Goal: Information Seeking & Learning: Compare options

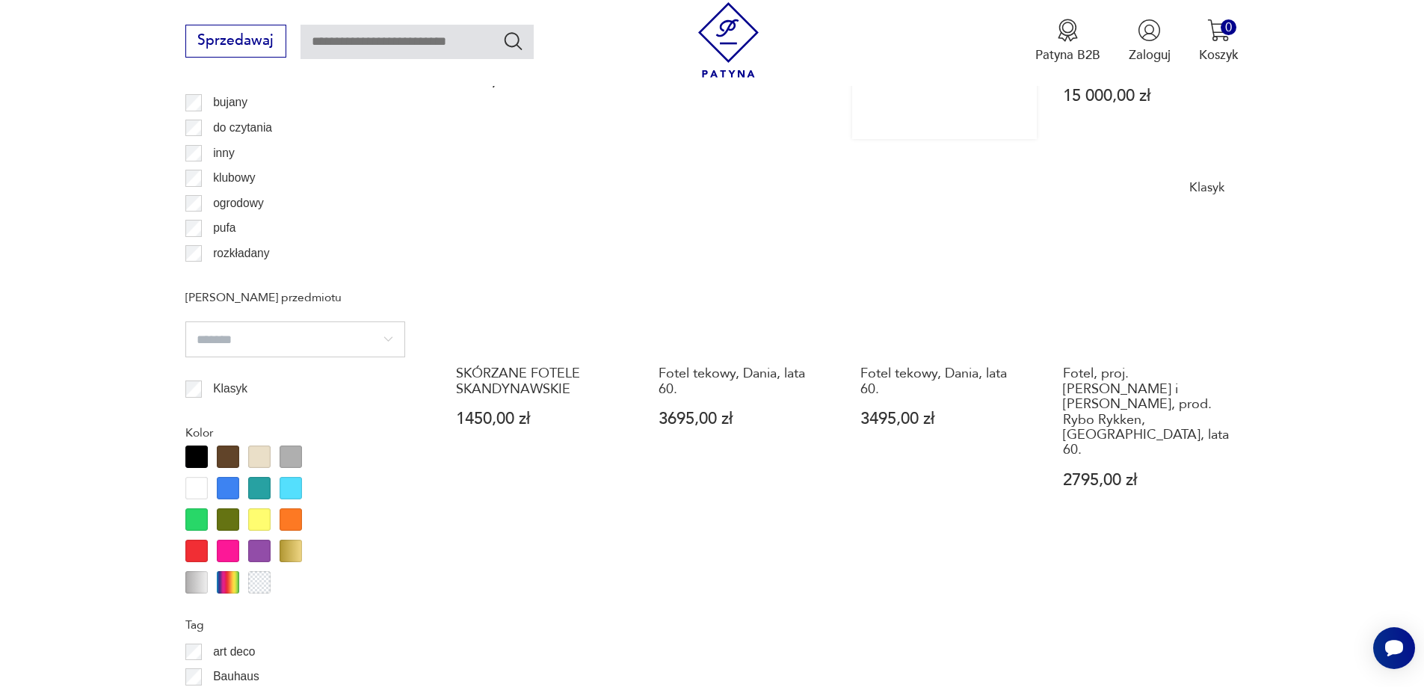
scroll to position [1394, 0]
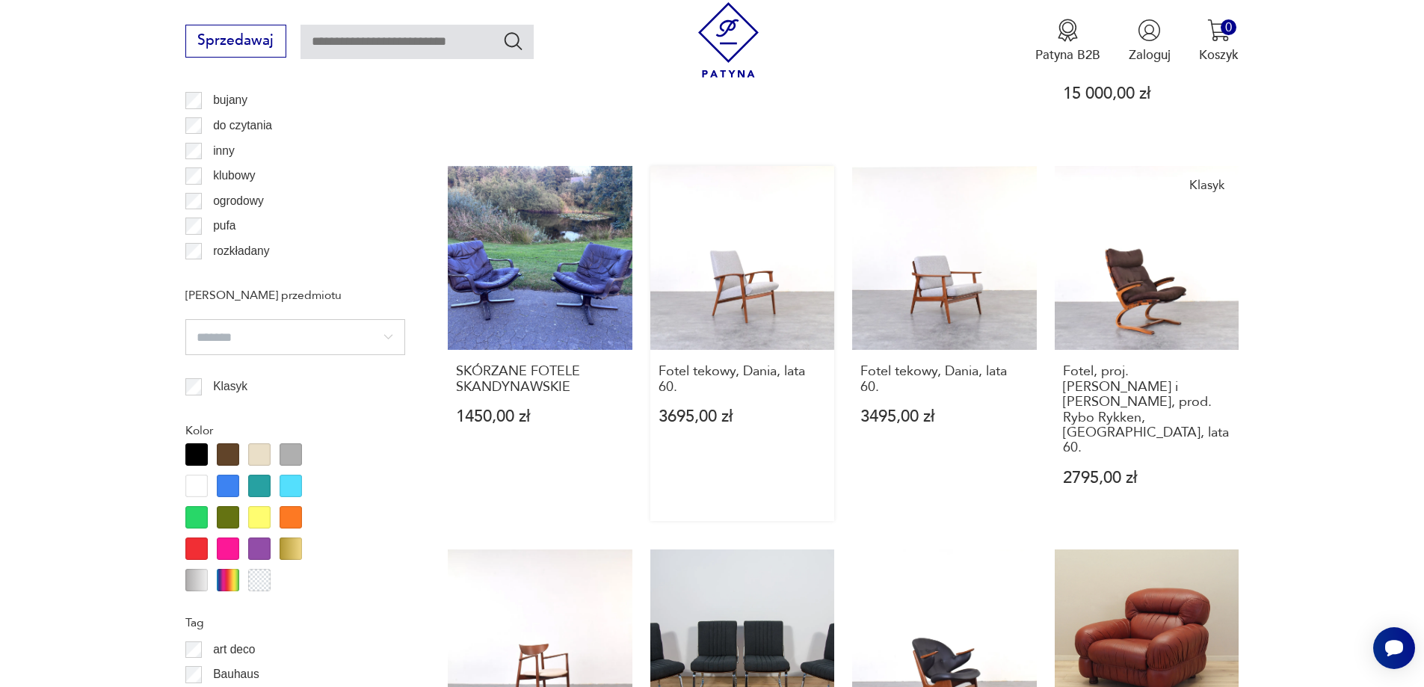
click at [737, 269] on link "Fotel tekowy, Dania, lata 60. 3695,00 zł" at bounding box center [742, 343] width 185 height 355
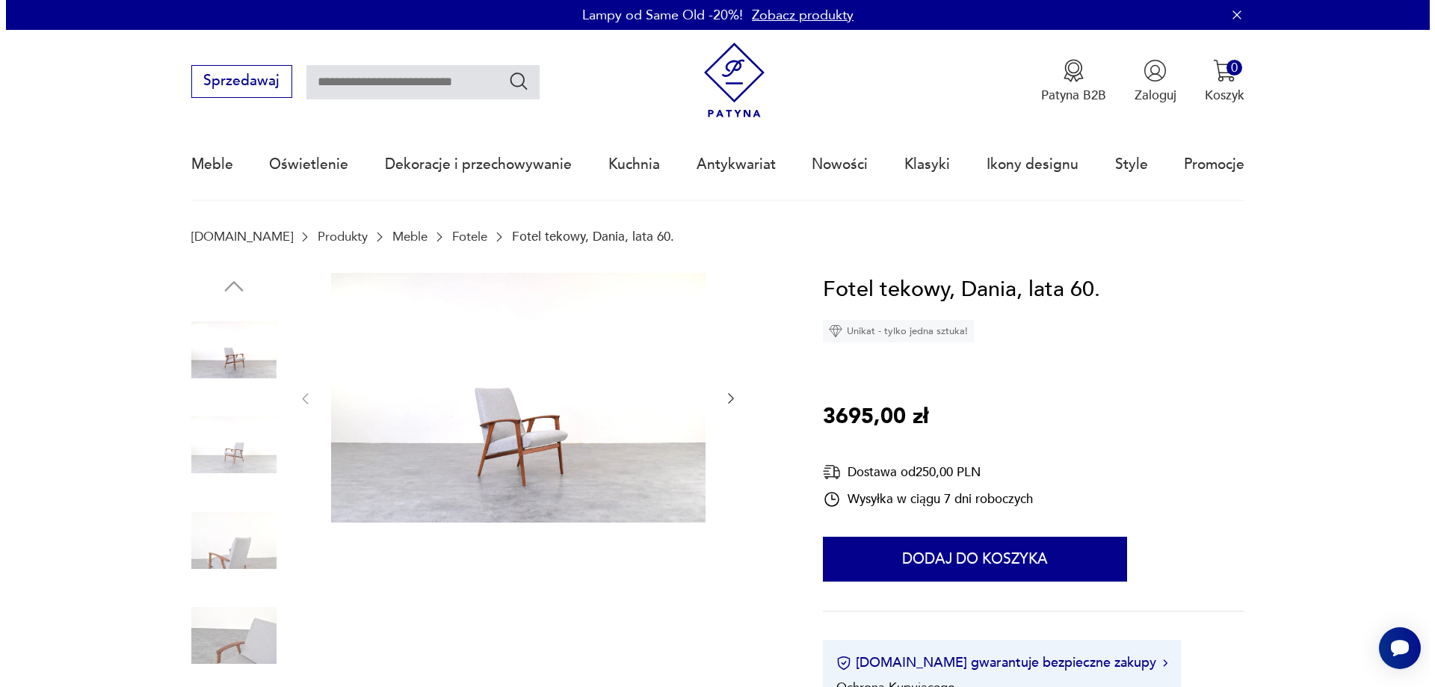
scroll to position [224, 0]
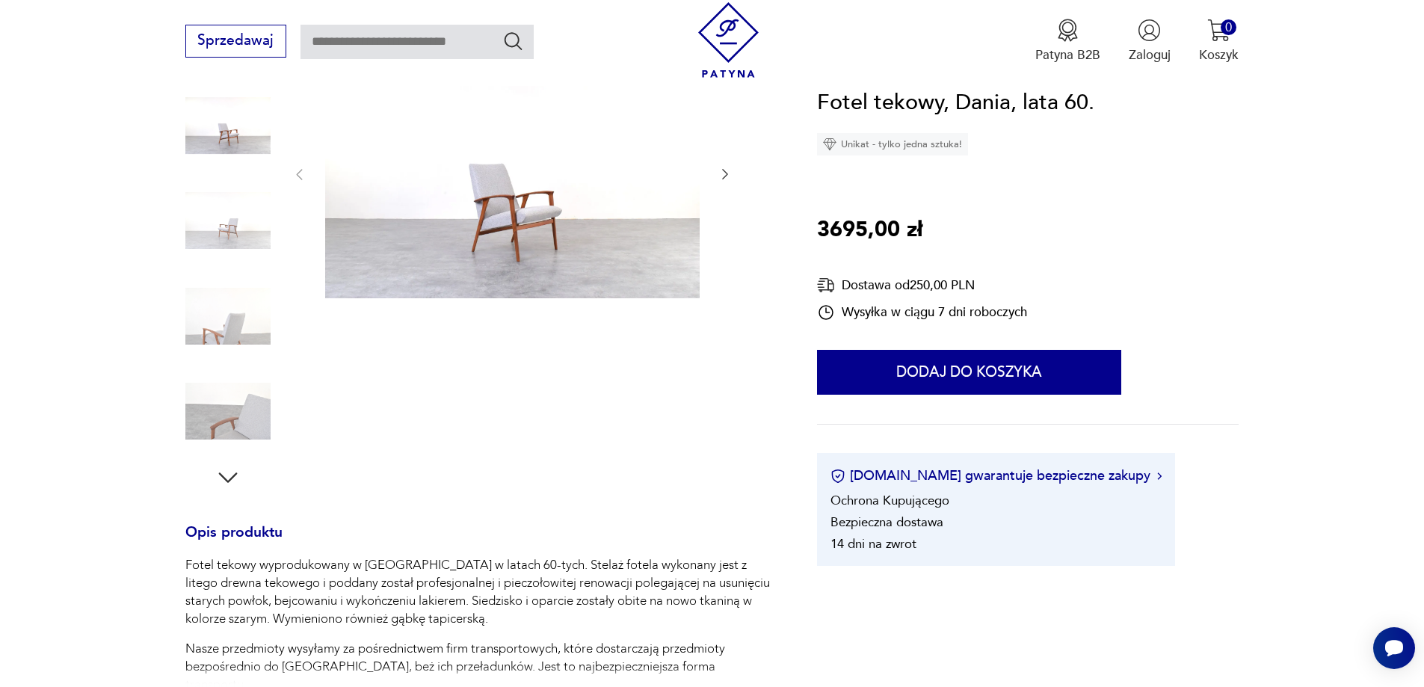
click at [508, 216] on img at bounding box center [512, 174] width 374 height 250
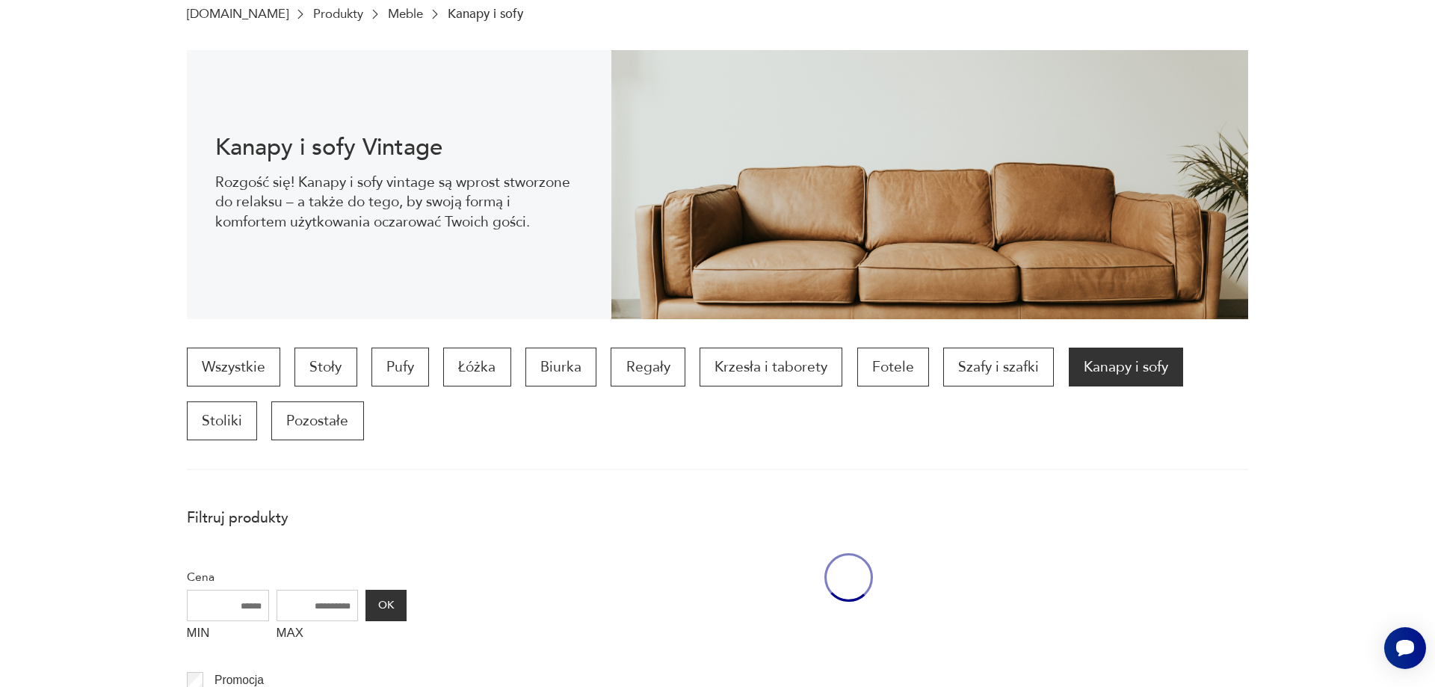
scroll to position [197, 0]
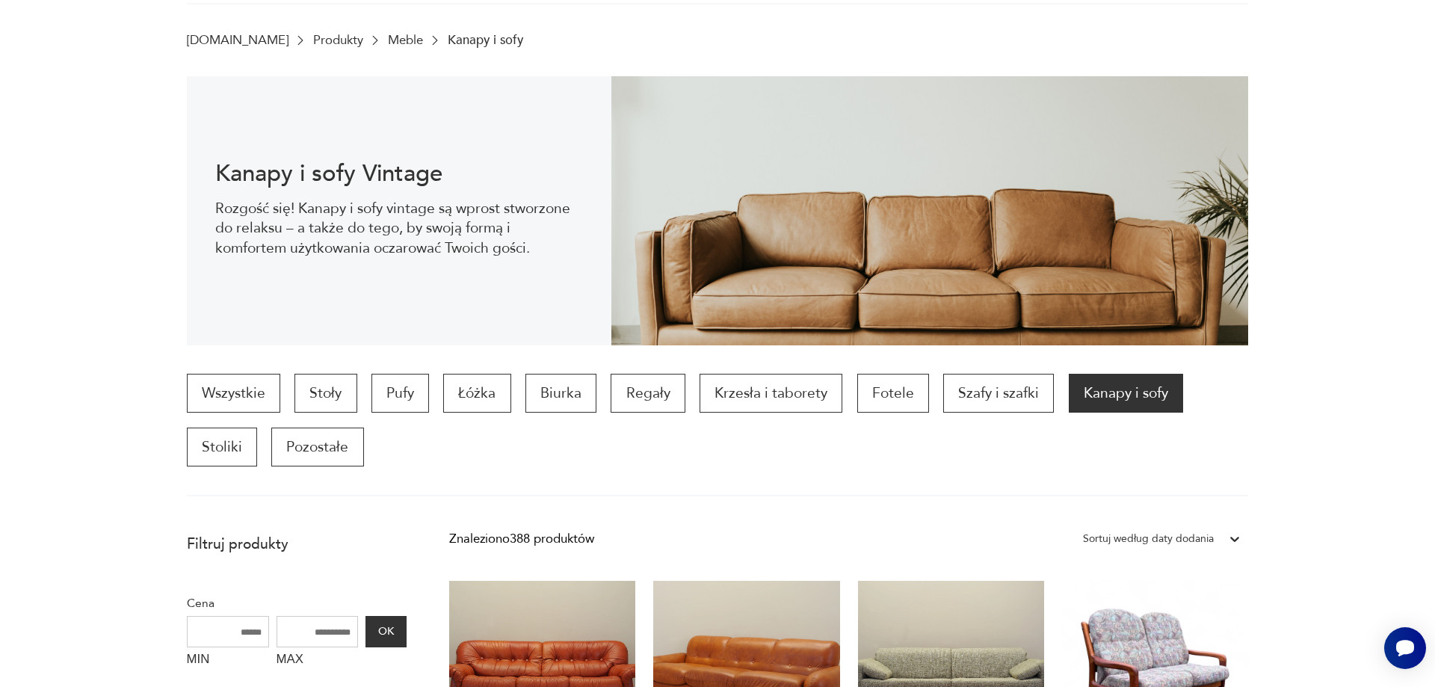
scroll to position [49, 0]
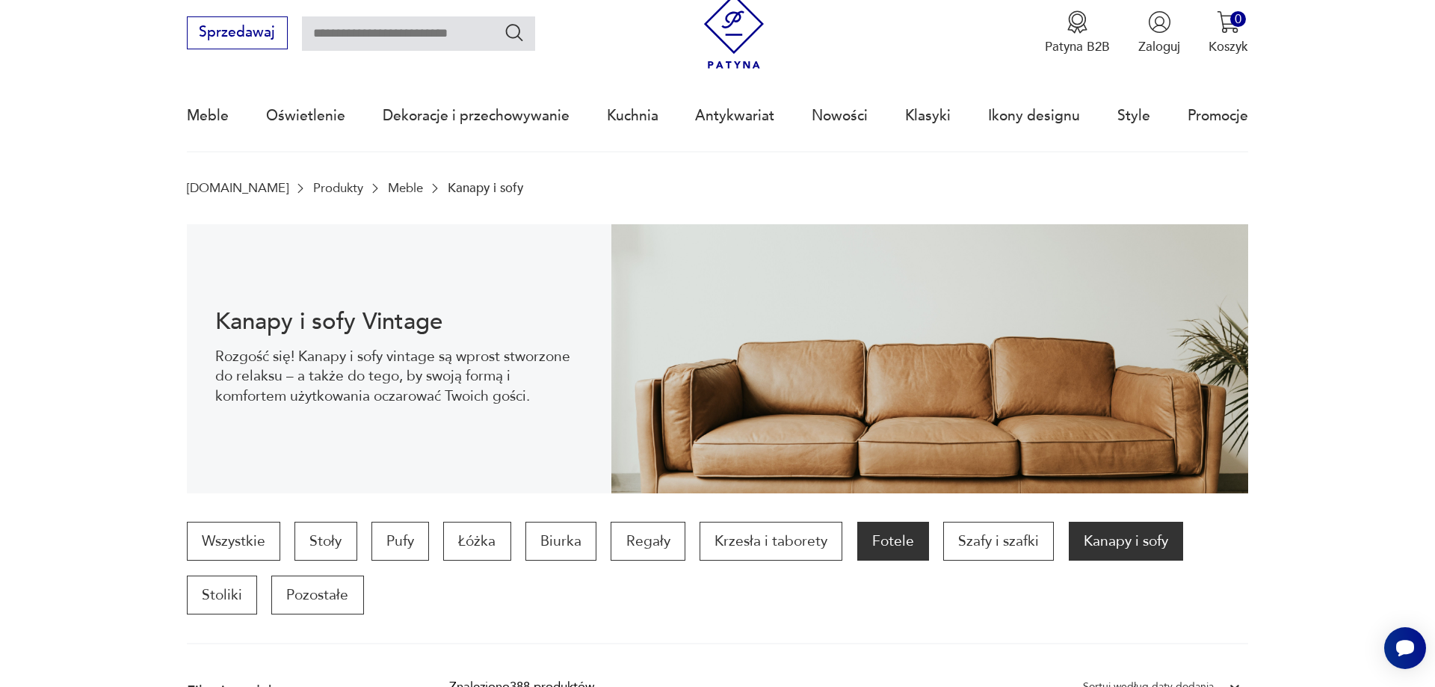
click at [912, 549] on p "Fotele" at bounding box center [893, 541] width 72 height 39
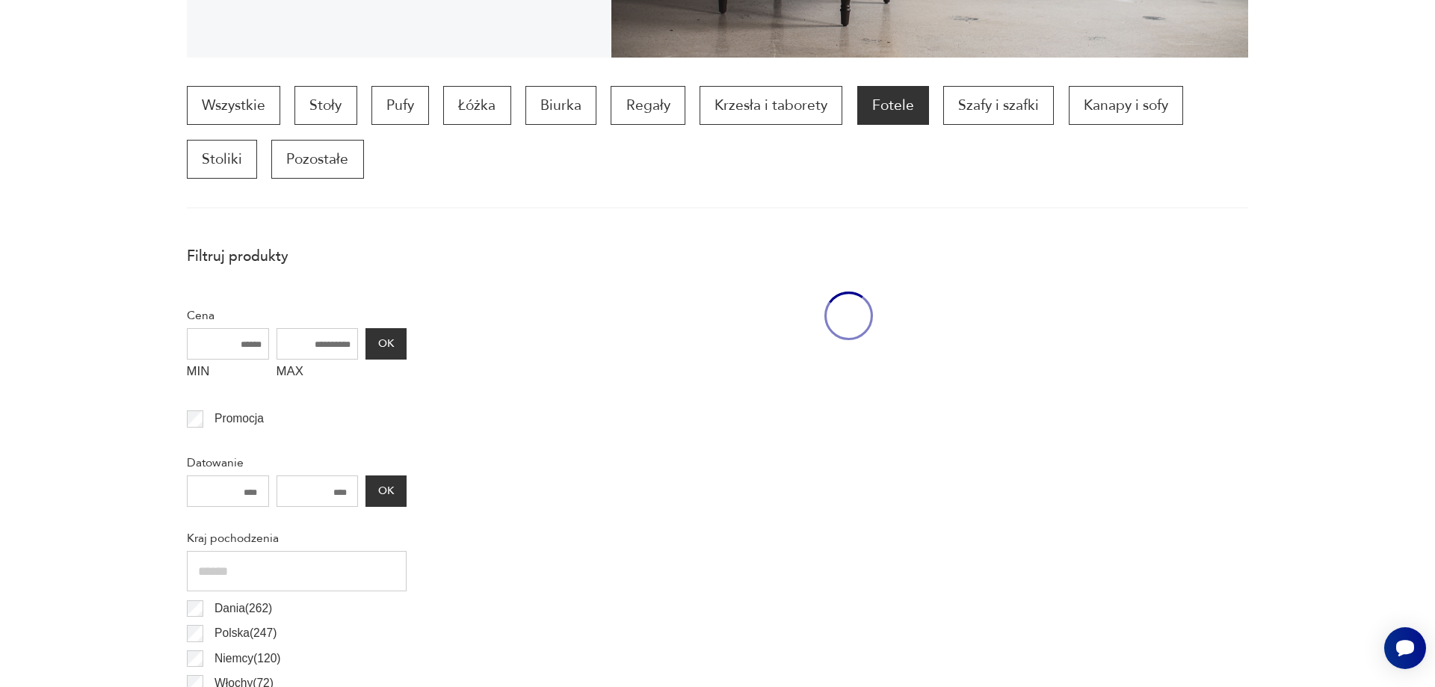
scroll to position [498, 0]
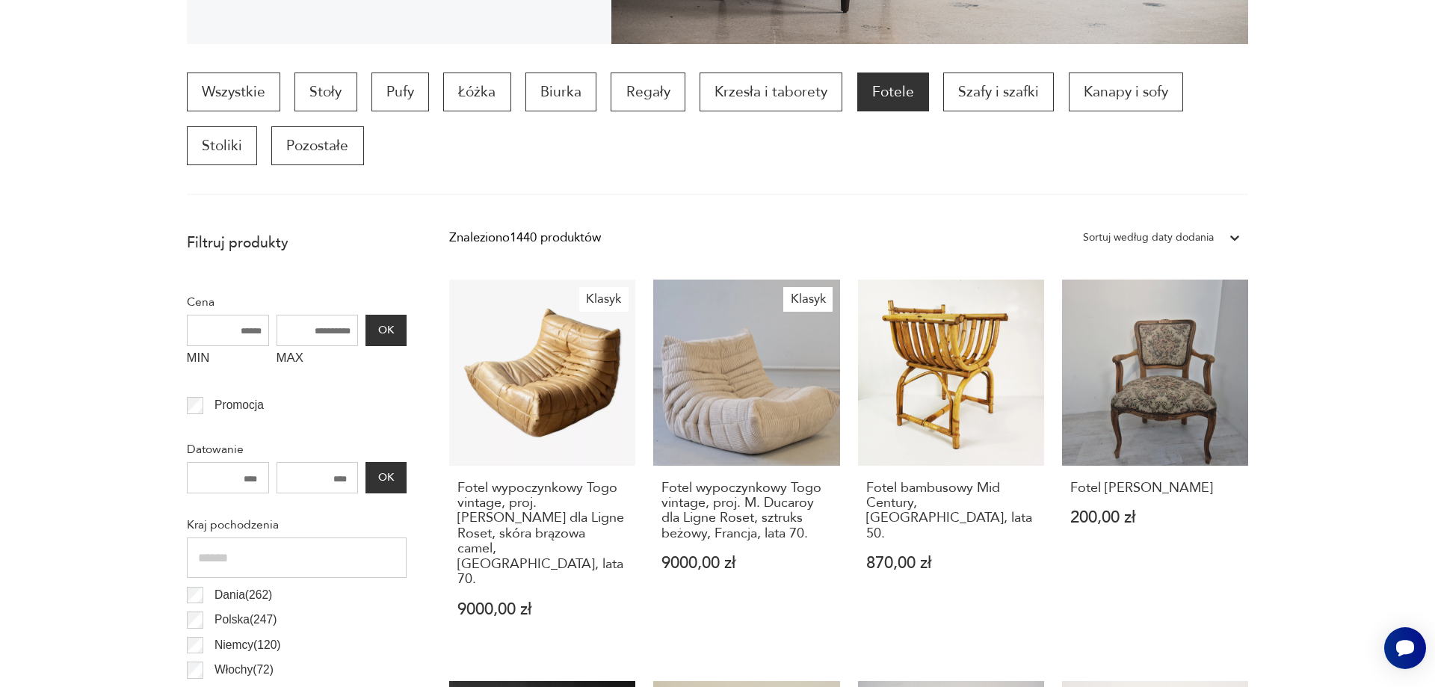
click at [853, 154] on div "Wszystkie Stoły Pufy Łóżka Biurka Regały Krzesła i taborety Fotele Szafy i szaf…" at bounding box center [718, 118] width 1062 height 93
click at [634, 177] on div "Wszystkie Stoły Pufy Łóżka Biurka Regały Krzesła i taborety Fotele Szafy i szaf…" at bounding box center [718, 133] width 1062 height 123
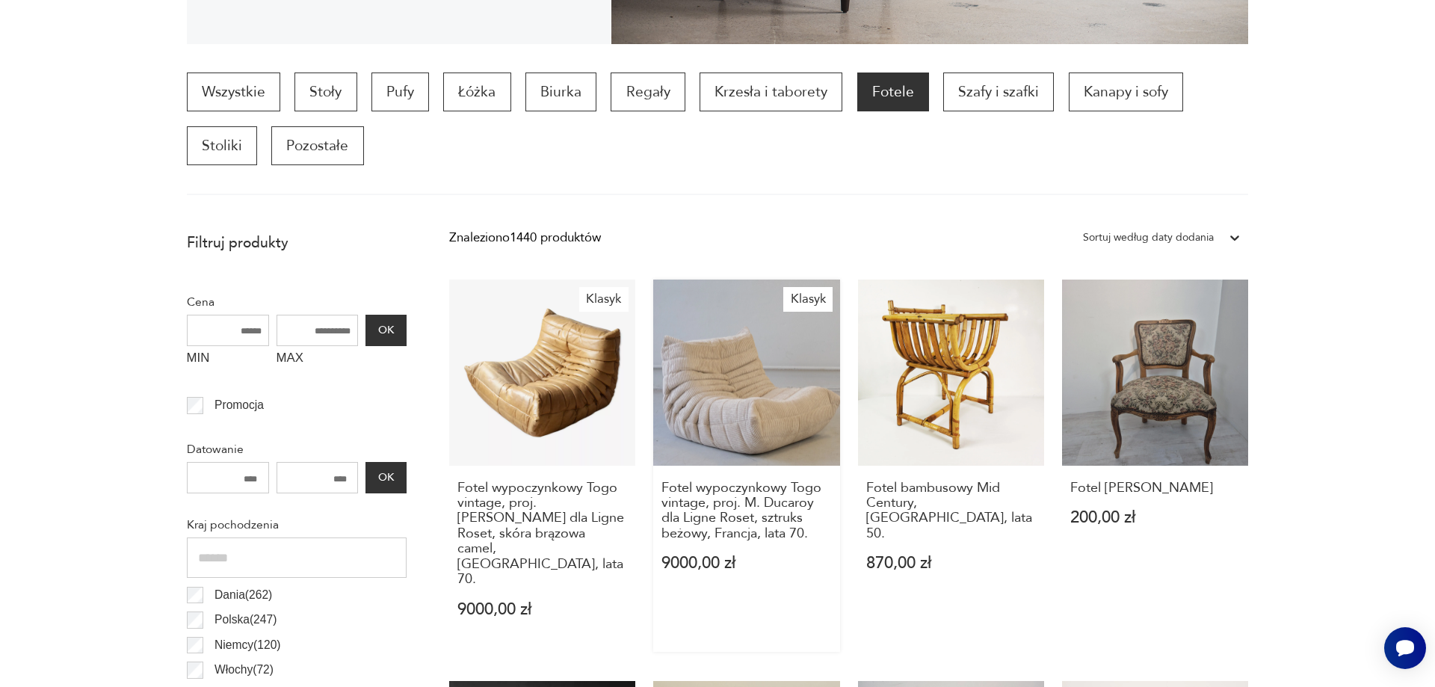
click at [767, 600] on div "Fotel wypoczynkowy Togo vintage, proj. [PERSON_NAME] dla Ligne Roset, sztruks b…" at bounding box center [746, 536] width 186 height 140
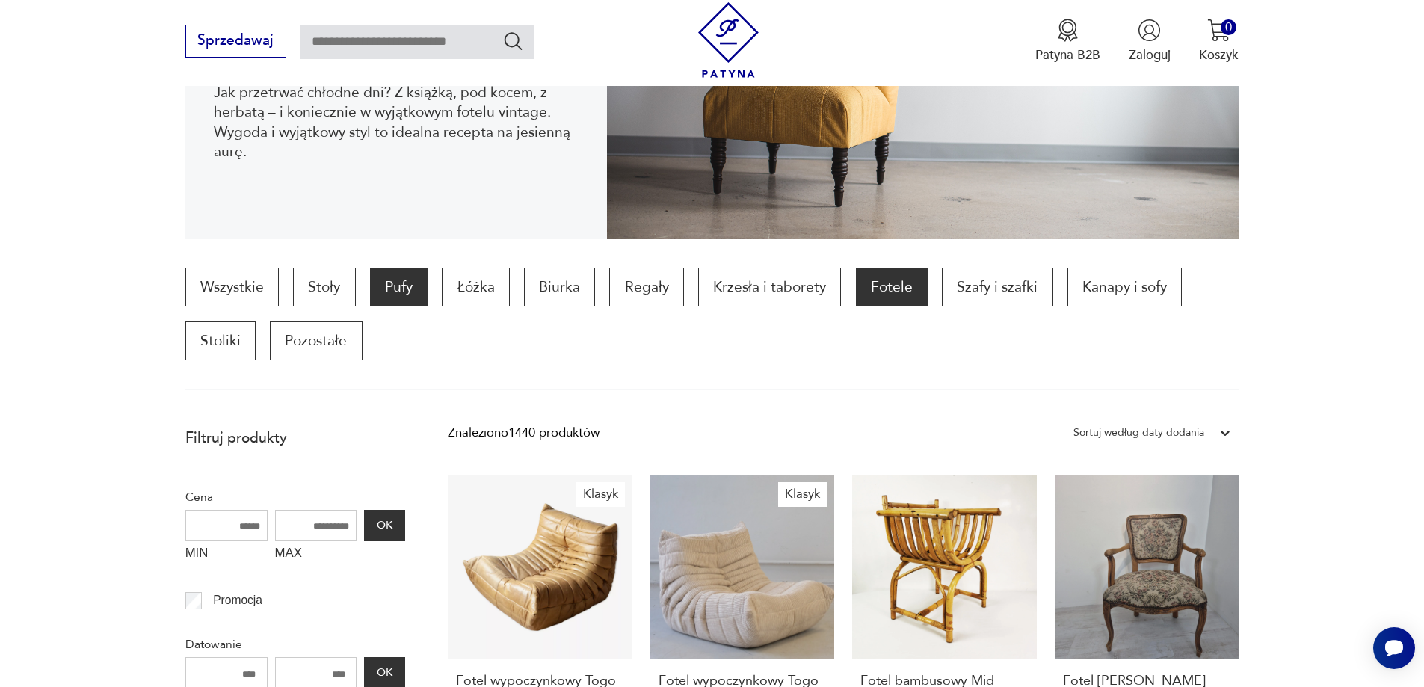
scroll to position [297, 0]
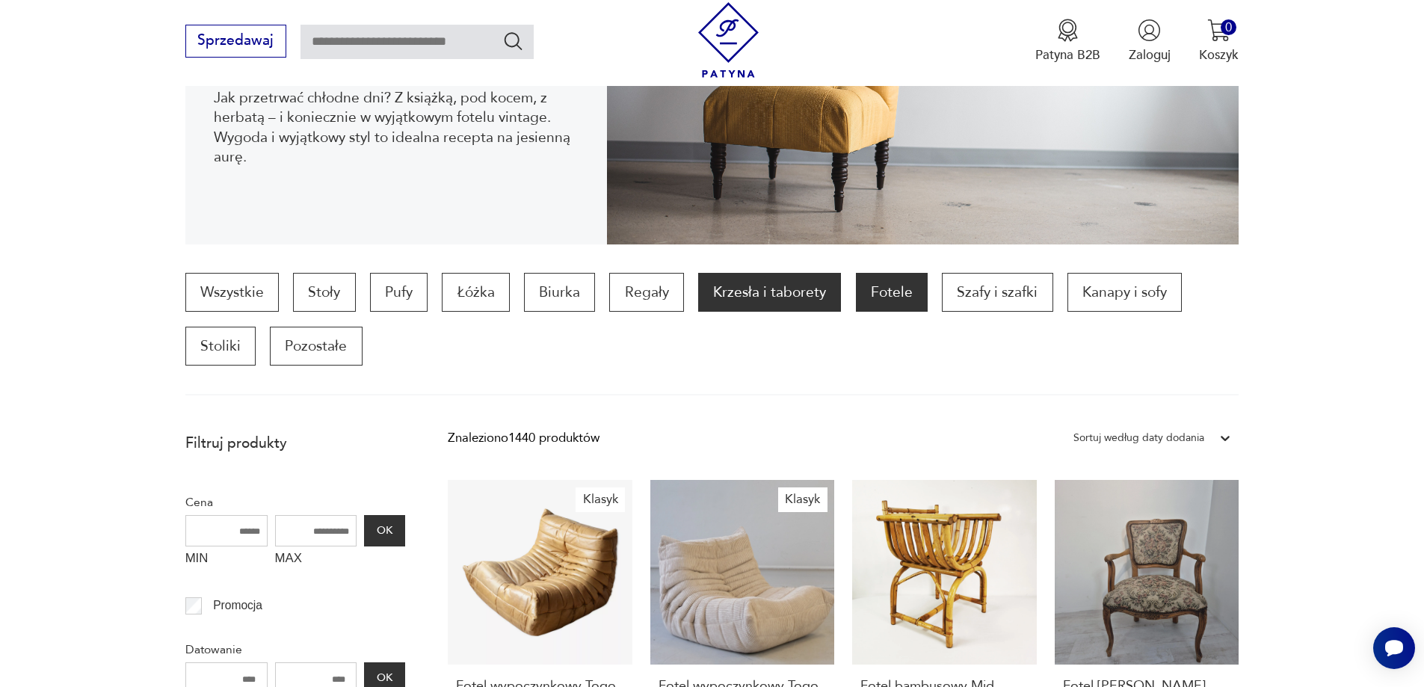
click at [744, 286] on p "Krzesła i taborety" at bounding box center [769, 292] width 143 height 39
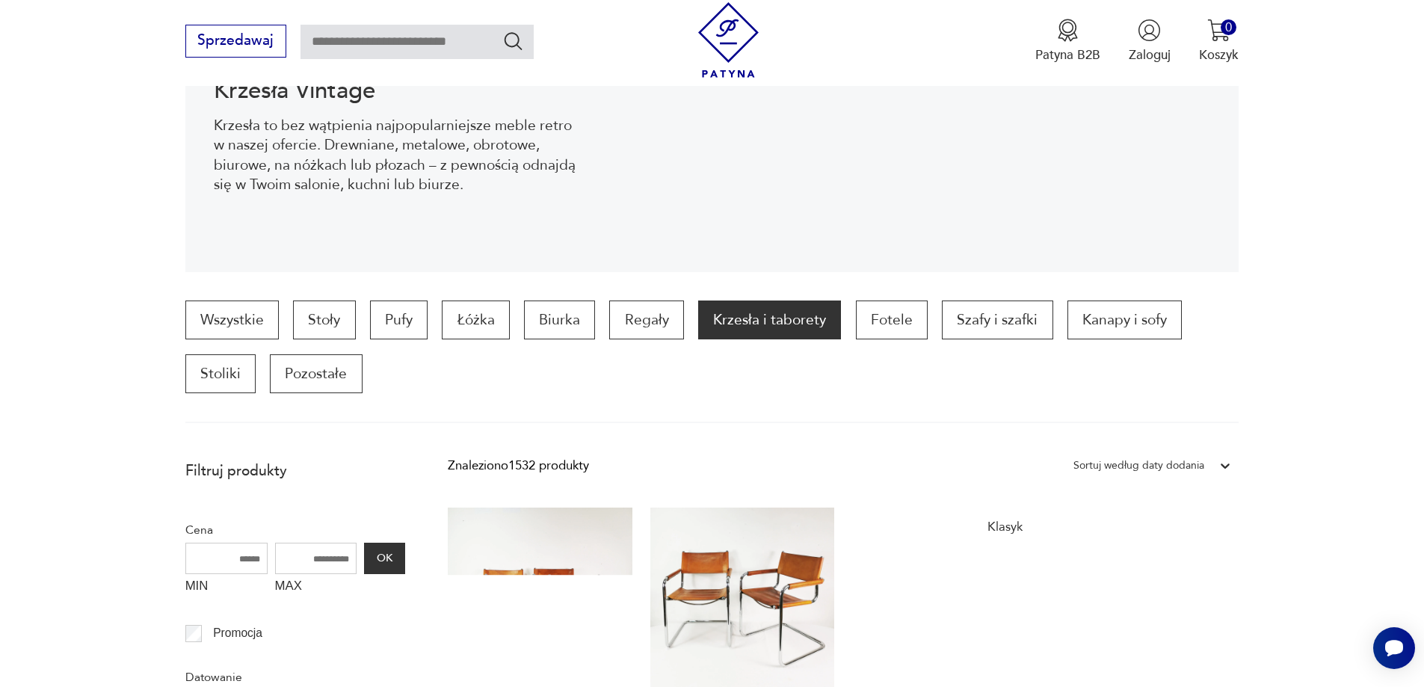
scroll to position [49, 0]
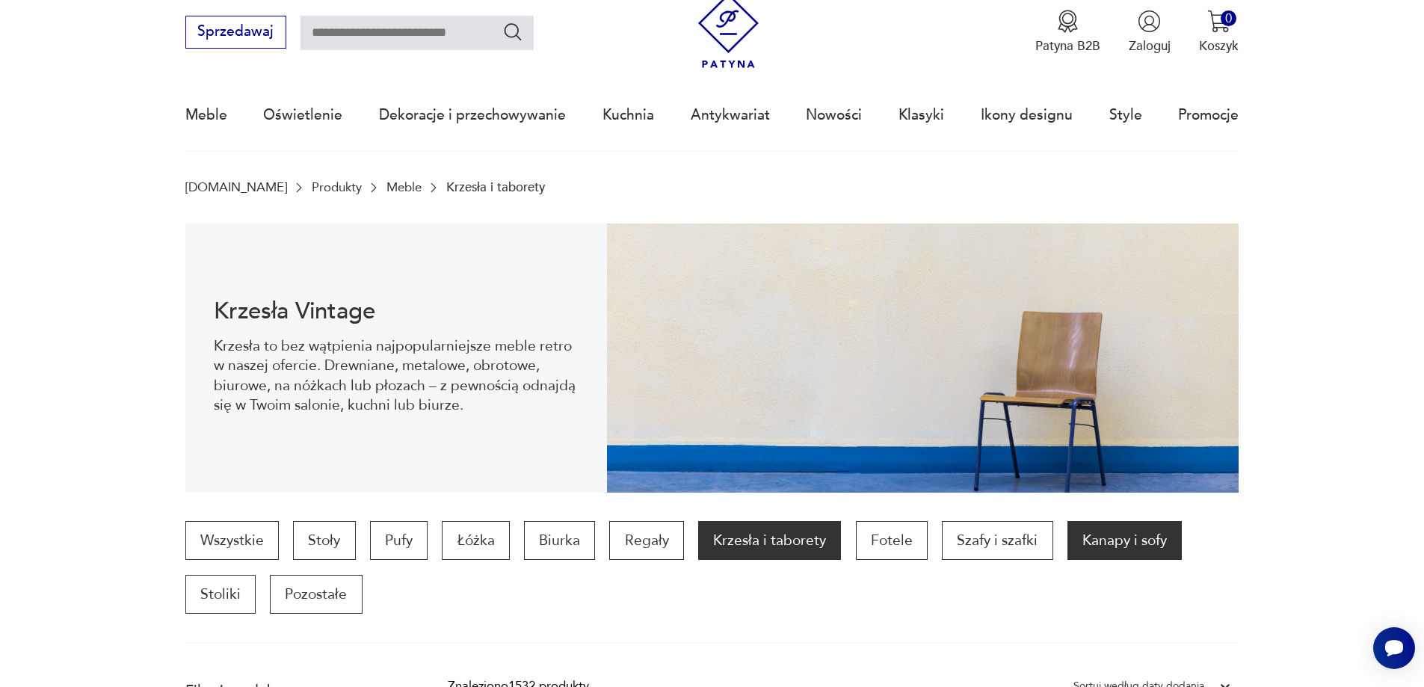
click at [1093, 534] on p "Kanapy i sofy" at bounding box center [1124, 540] width 114 height 39
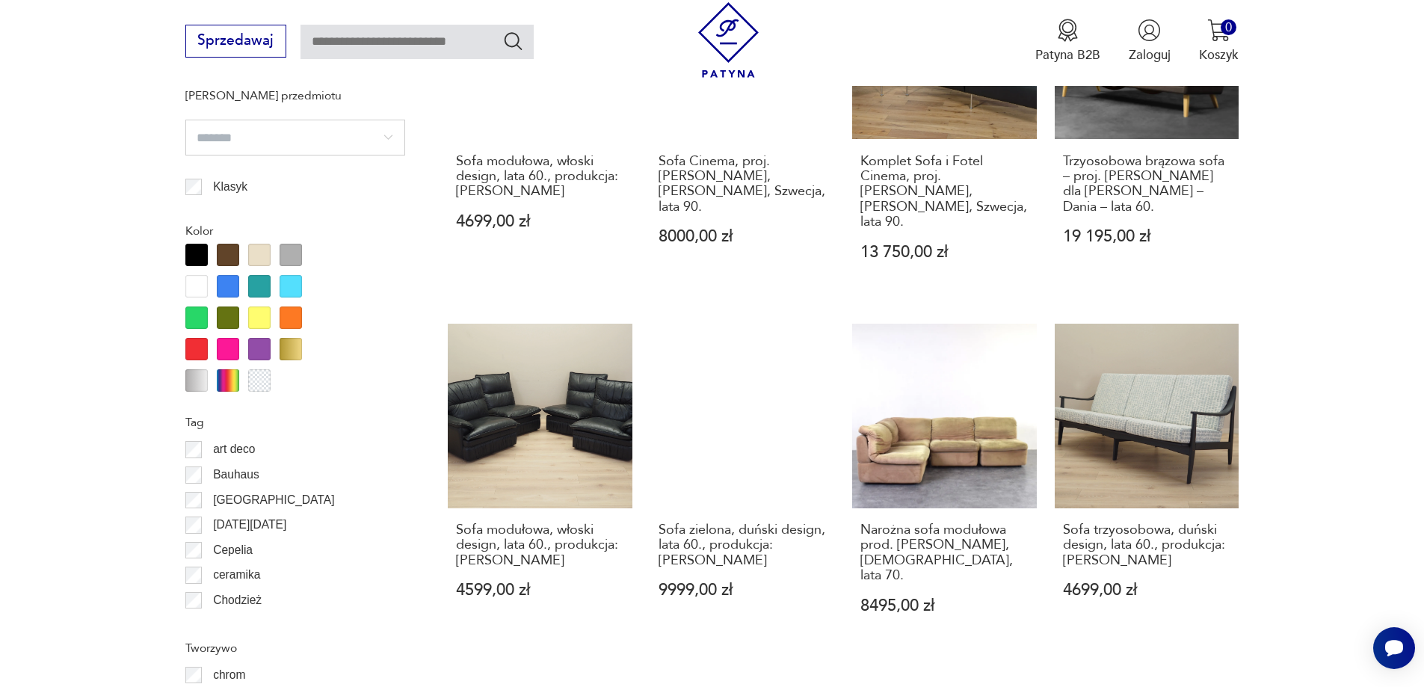
scroll to position [1768, 0]
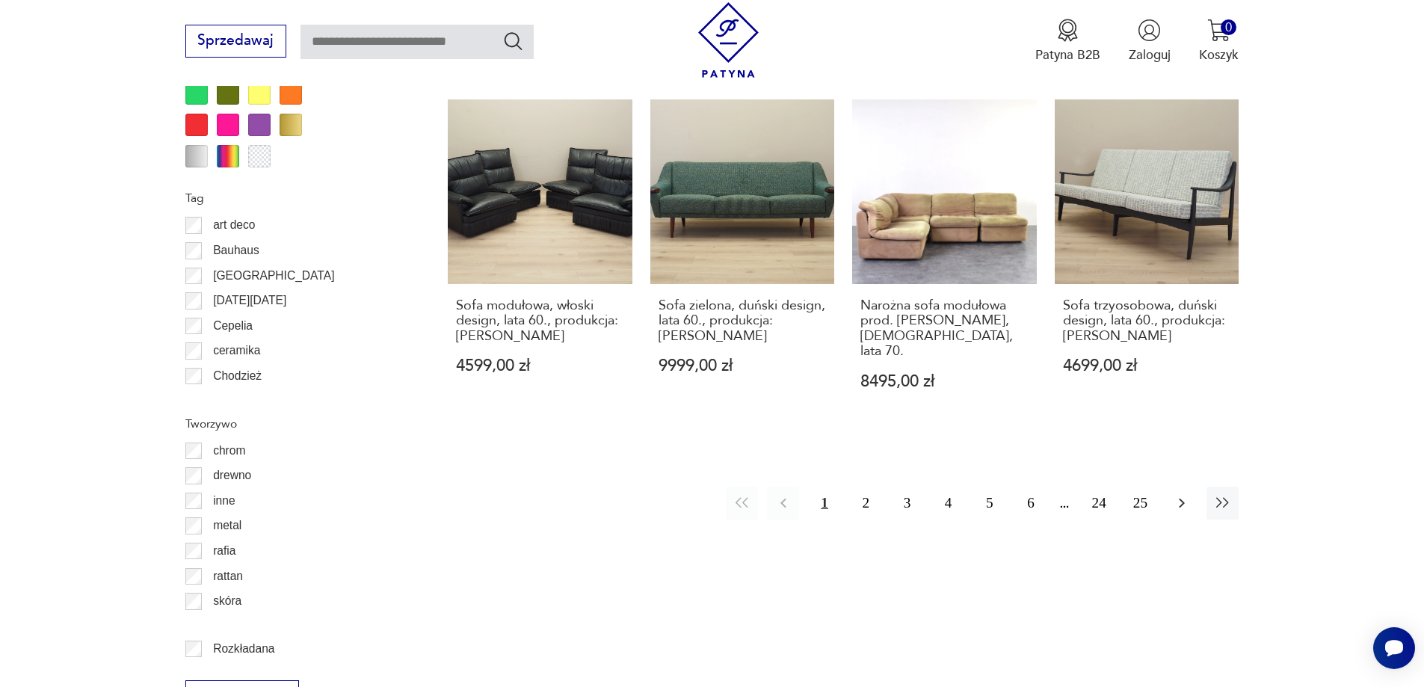
click at [1173, 494] on icon "button" at bounding box center [1182, 503] width 18 height 18
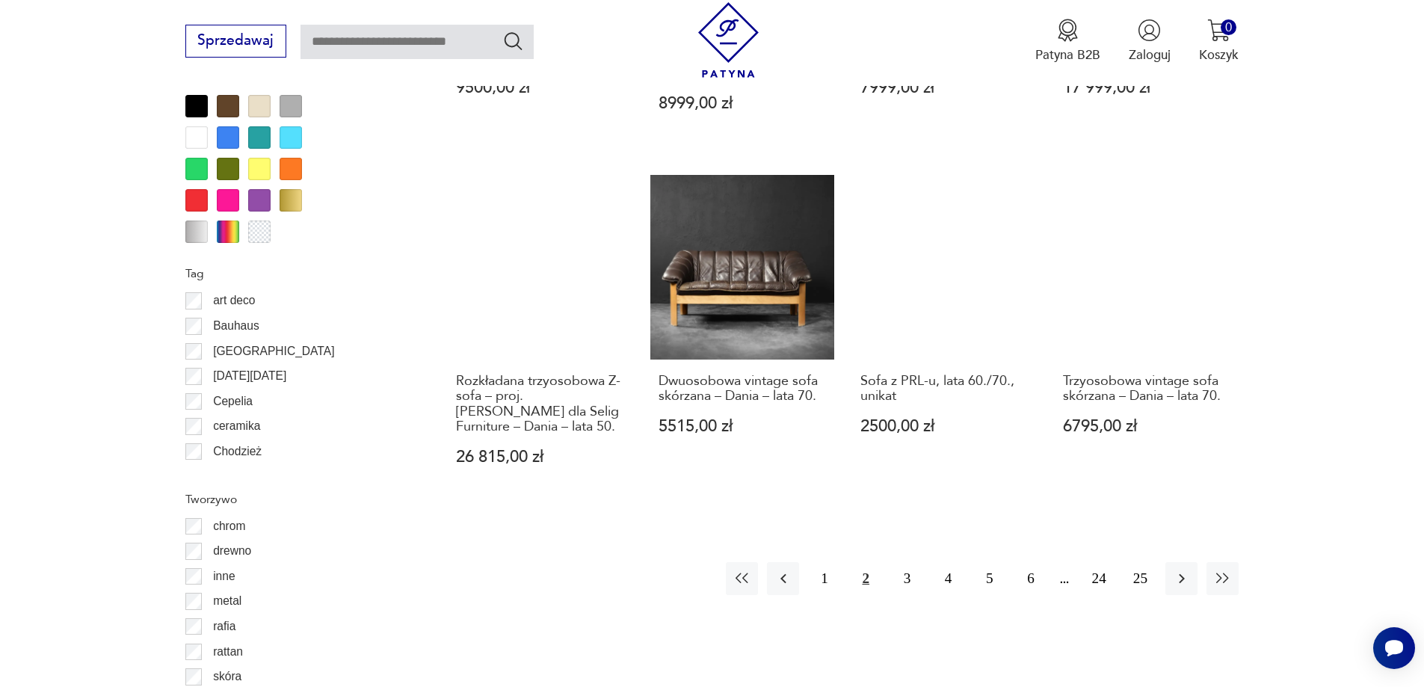
scroll to position [1693, 0]
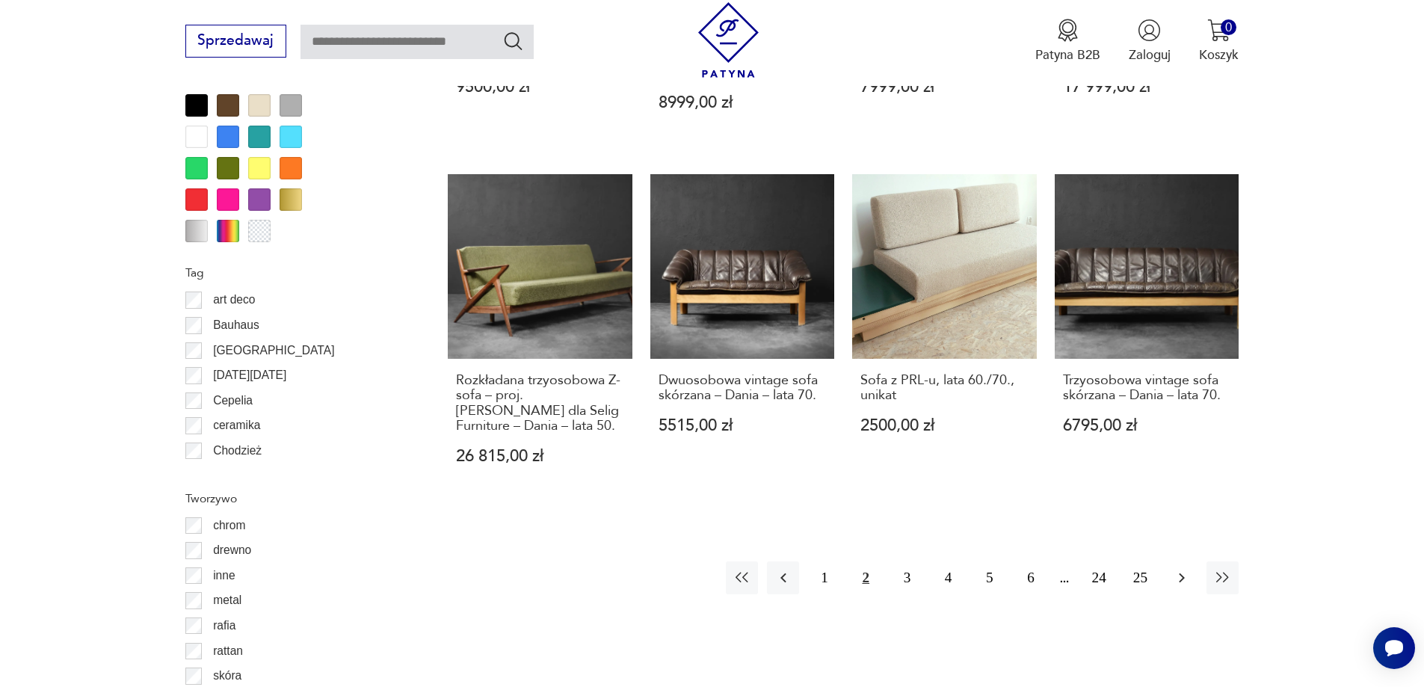
click at [1187, 569] on icon "button" at bounding box center [1182, 578] width 18 height 18
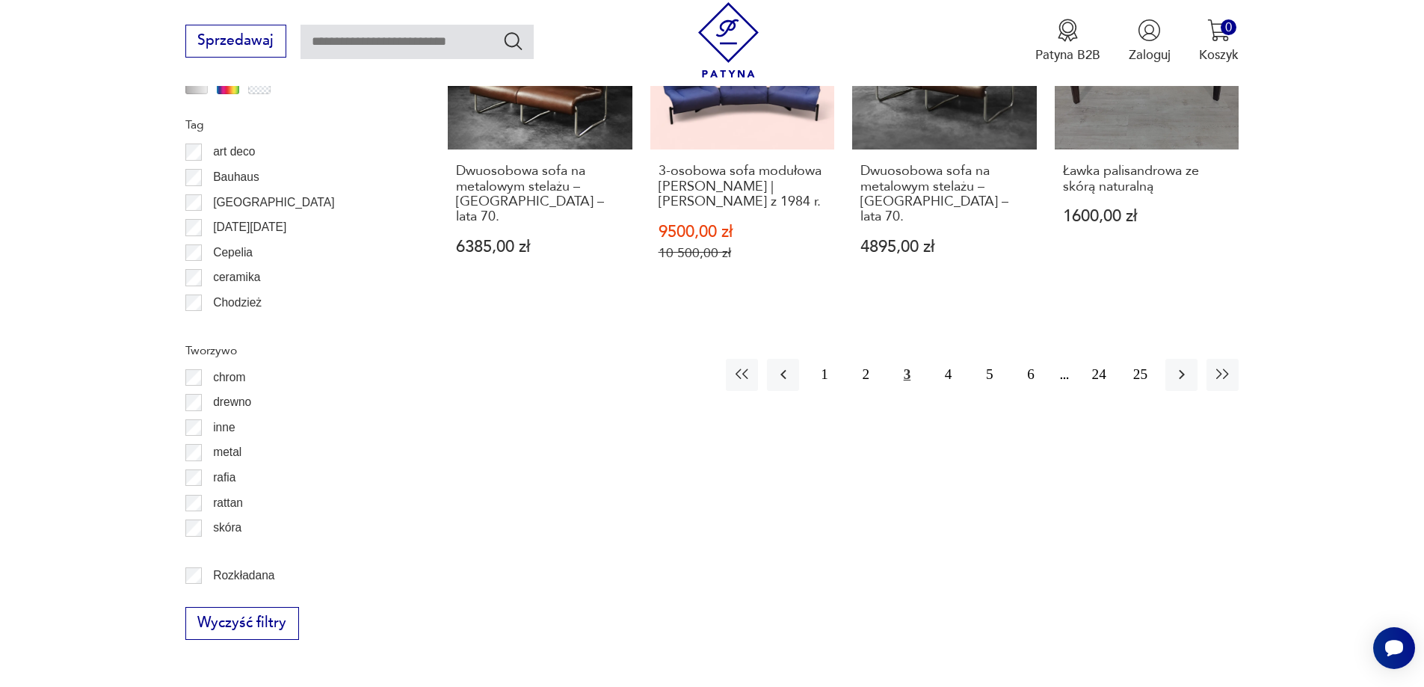
scroll to position [1843, 0]
click at [1183, 364] on icon "button" at bounding box center [1182, 373] width 18 height 18
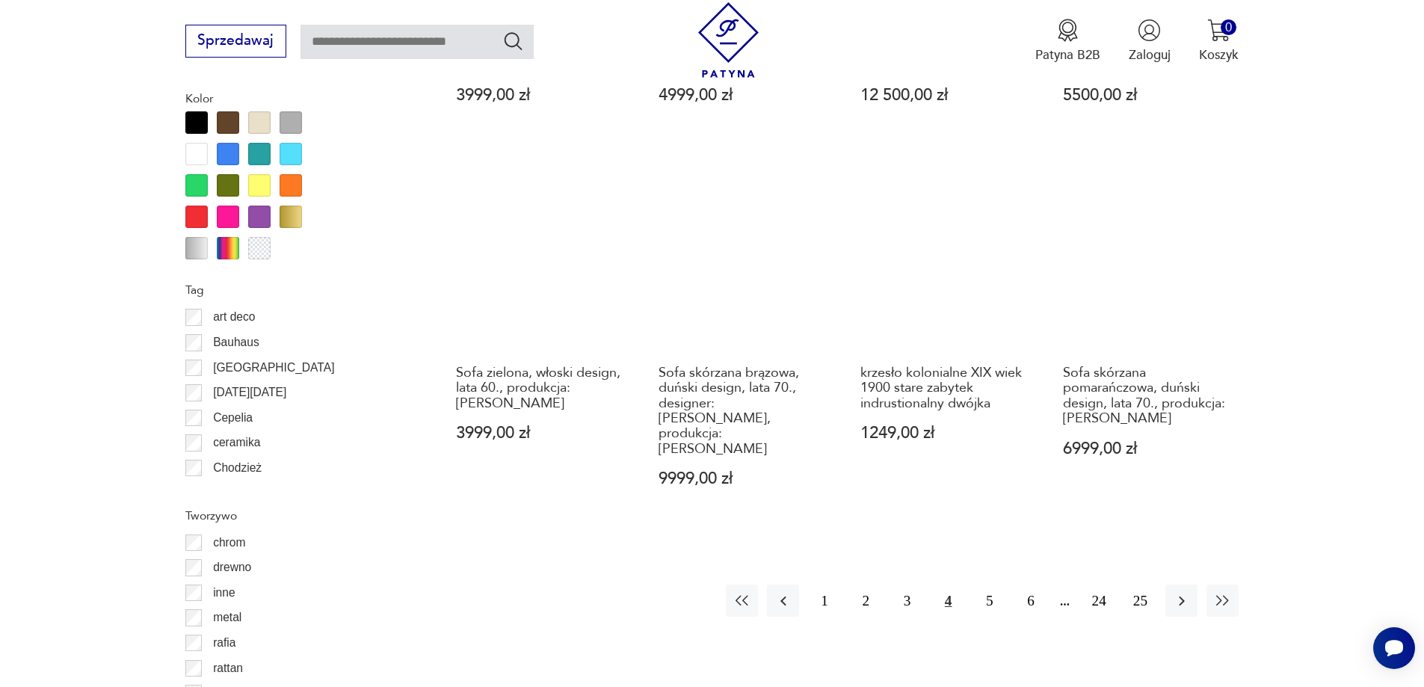
scroll to position [1693, 0]
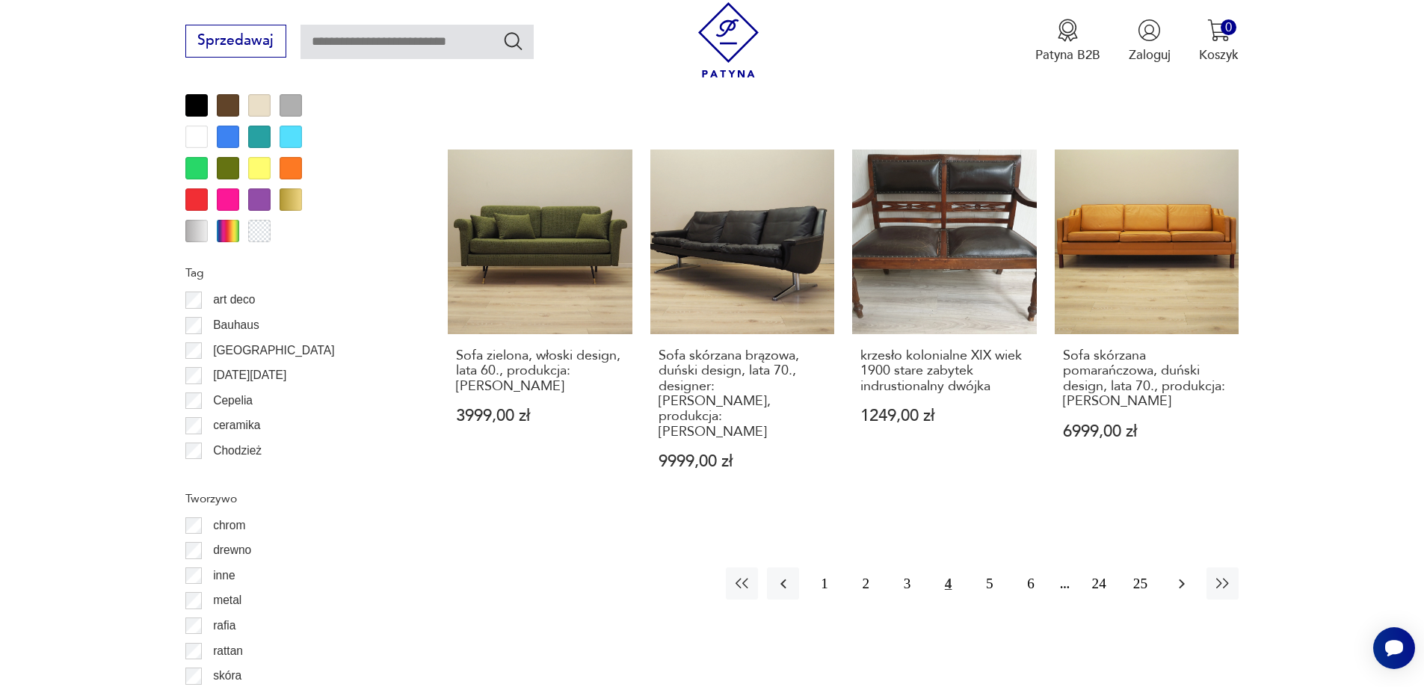
click at [1187, 575] on icon "button" at bounding box center [1182, 584] width 18 height 18
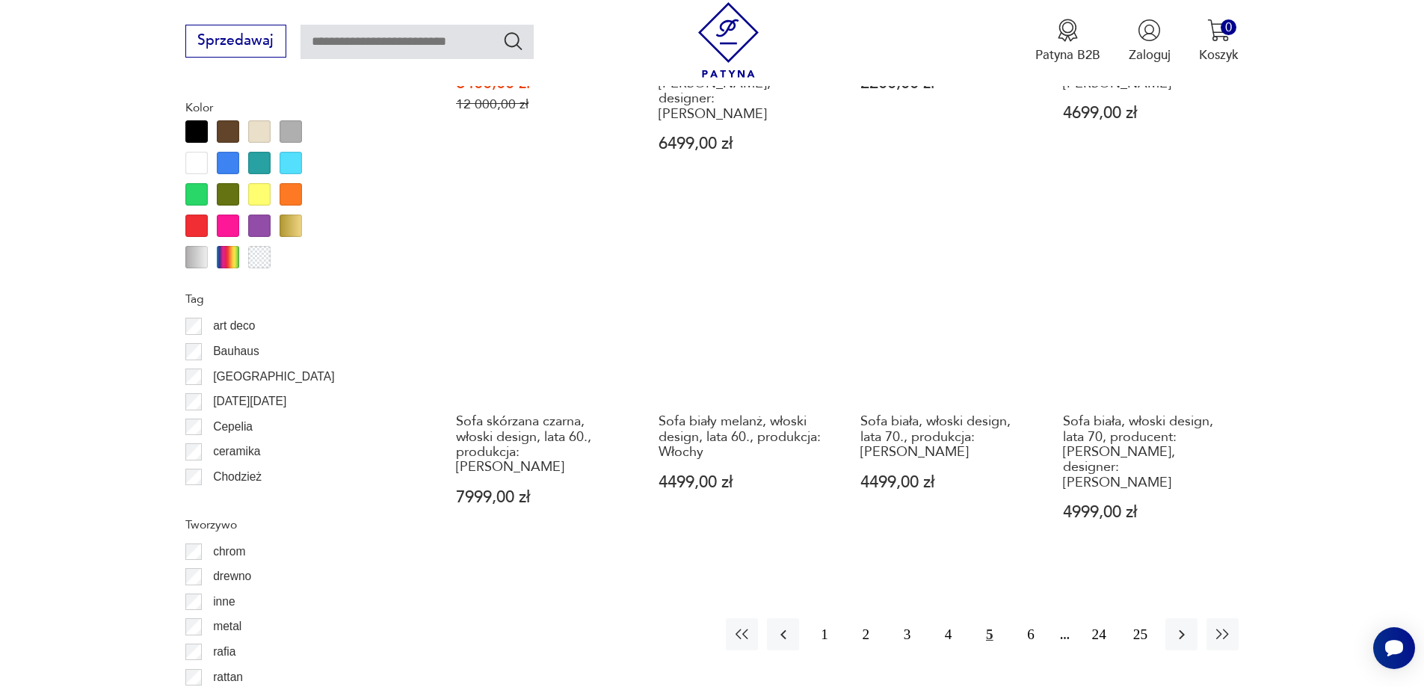
scroll to position [1693, 0]
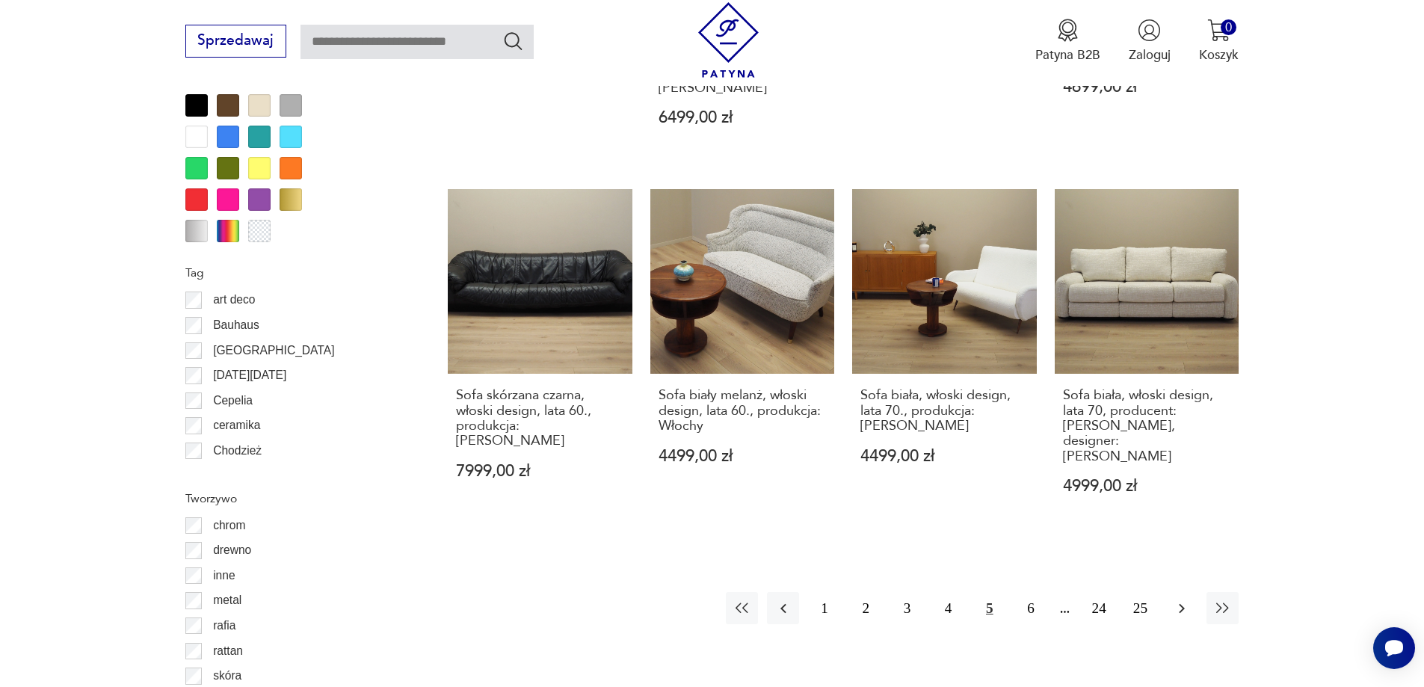
click at [1182, 603] on icon "button" at bounding box center [1182, 608] width 6 height 10
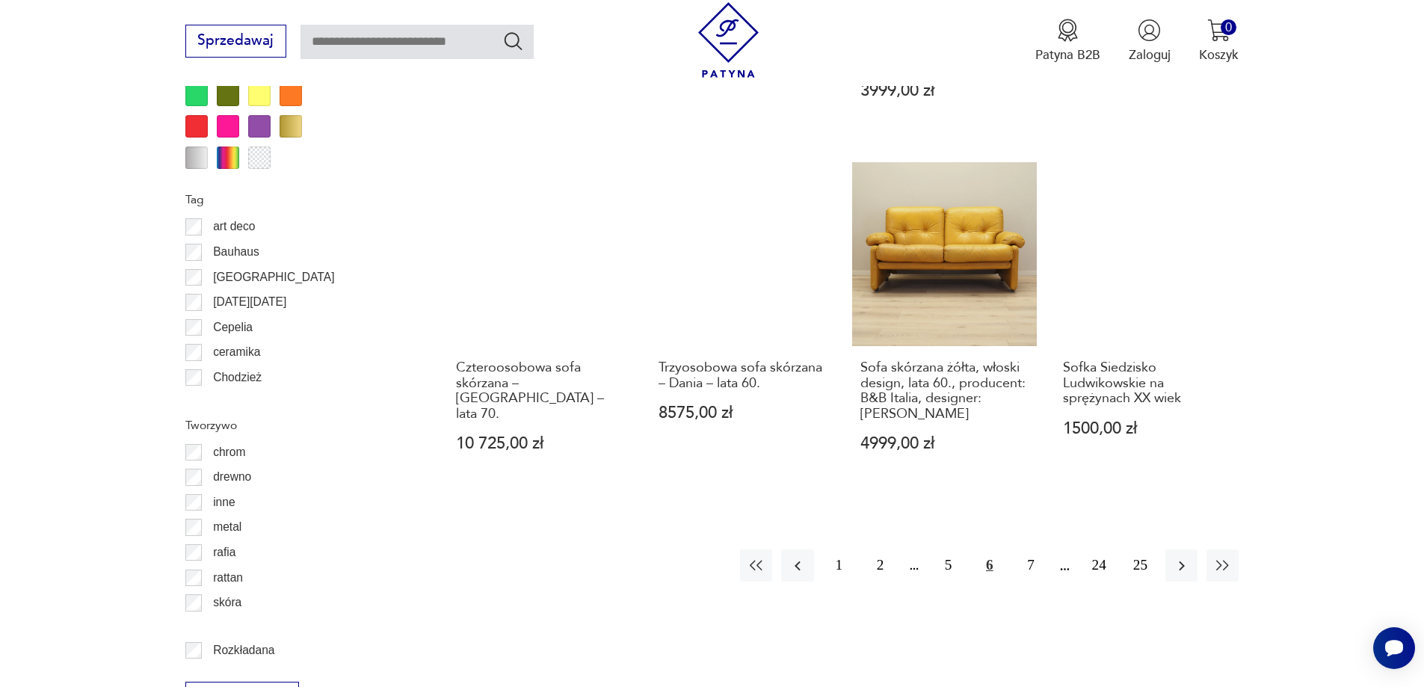
scroll to position [1768, 0]
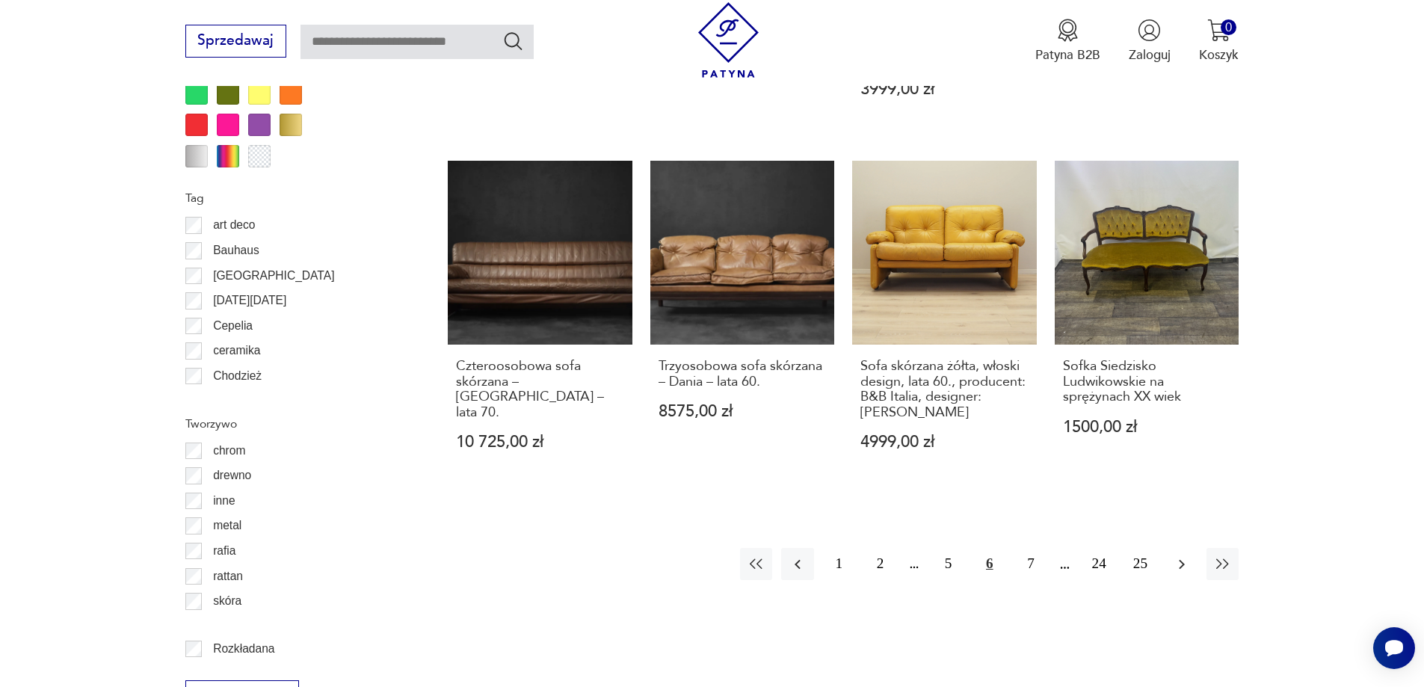
click at [1180, 555] on icon "button" at bounding box center [1182, 564] width 18 height 18
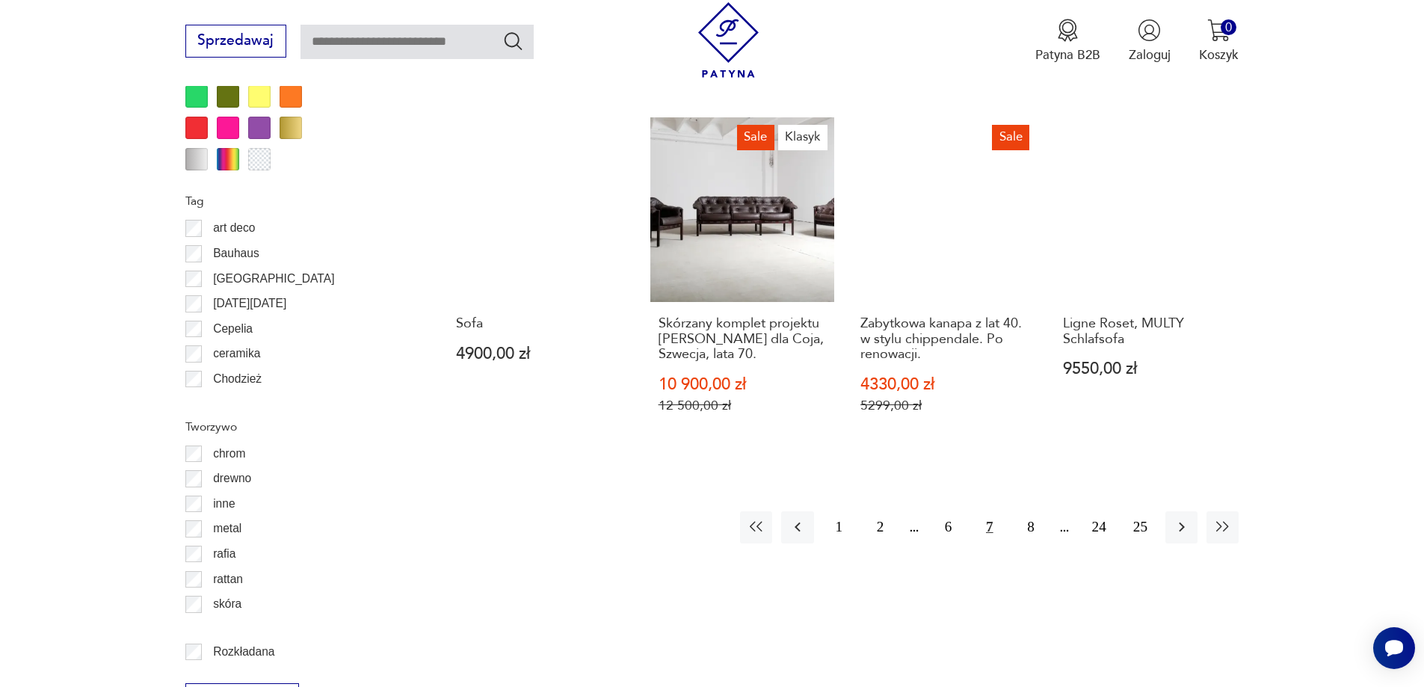
scroll to position [1768, 0]
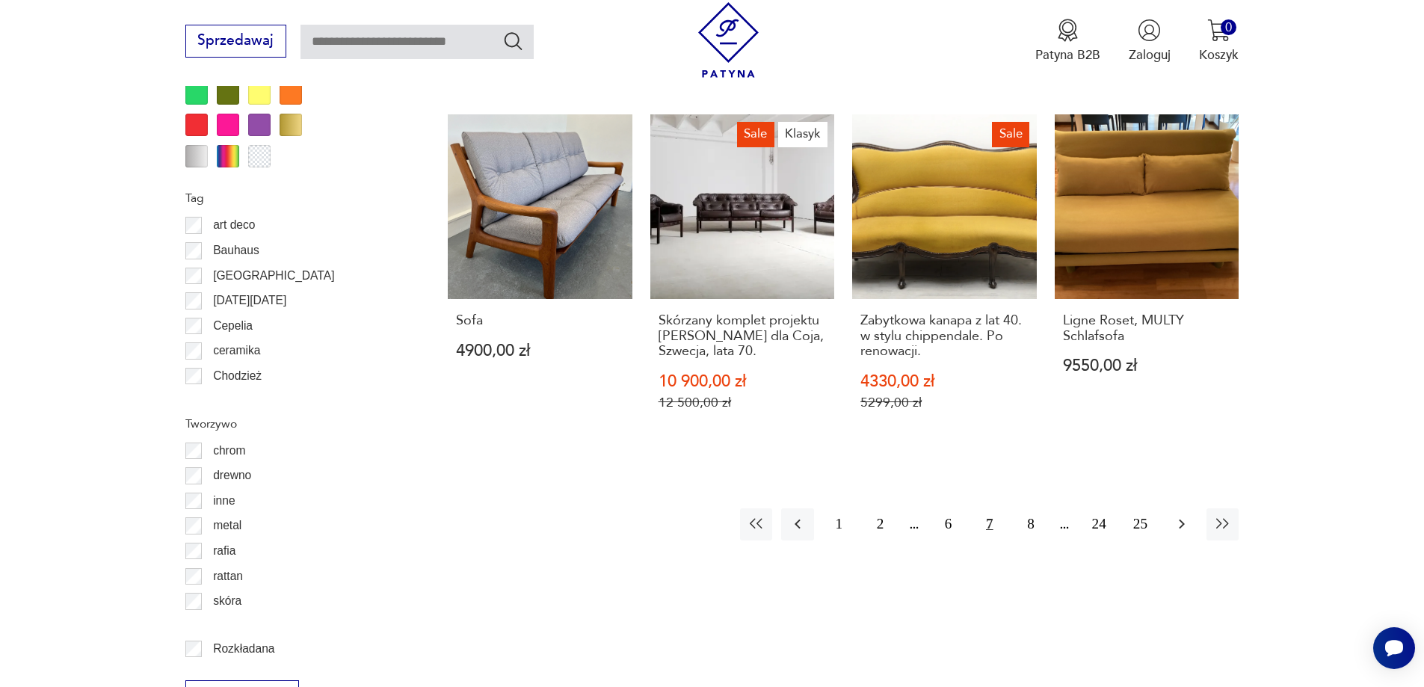
click at [1182, 515] on icon "button" at bounding box center [1182, 524] width 18 height 18
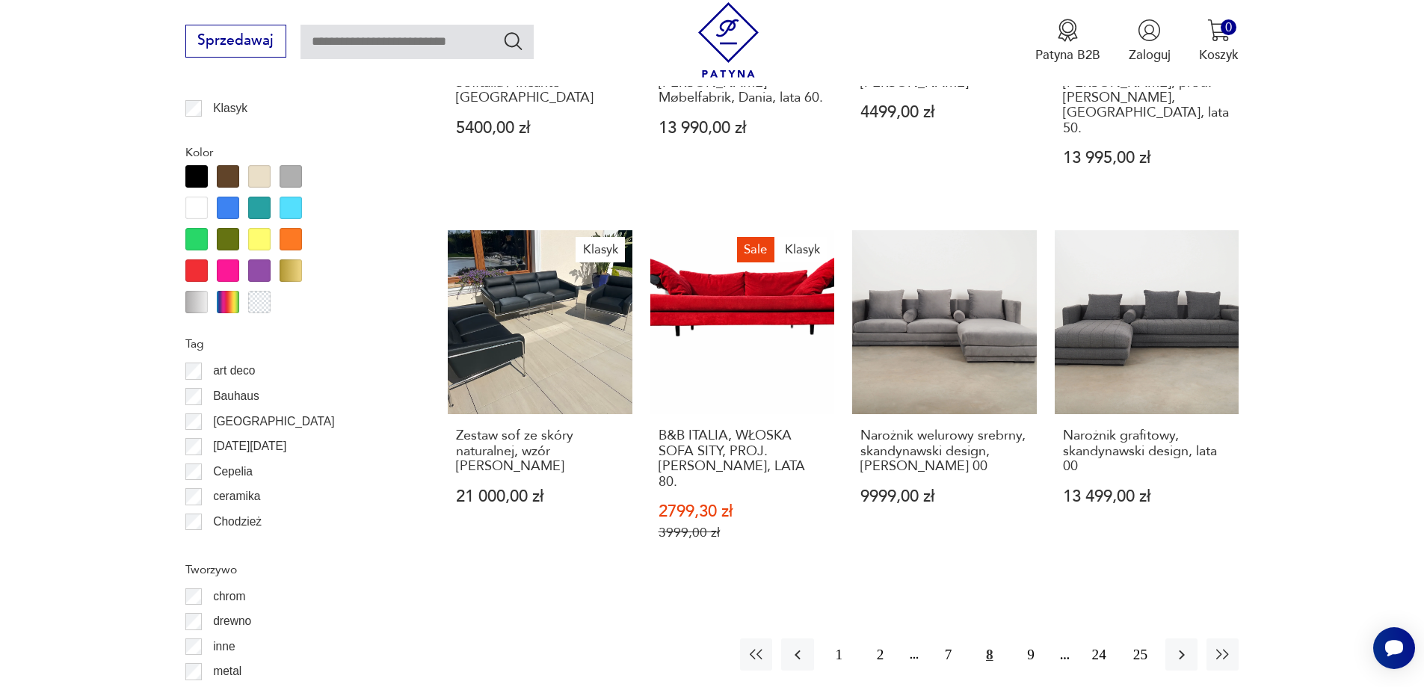
scroll to position [1768, 0]
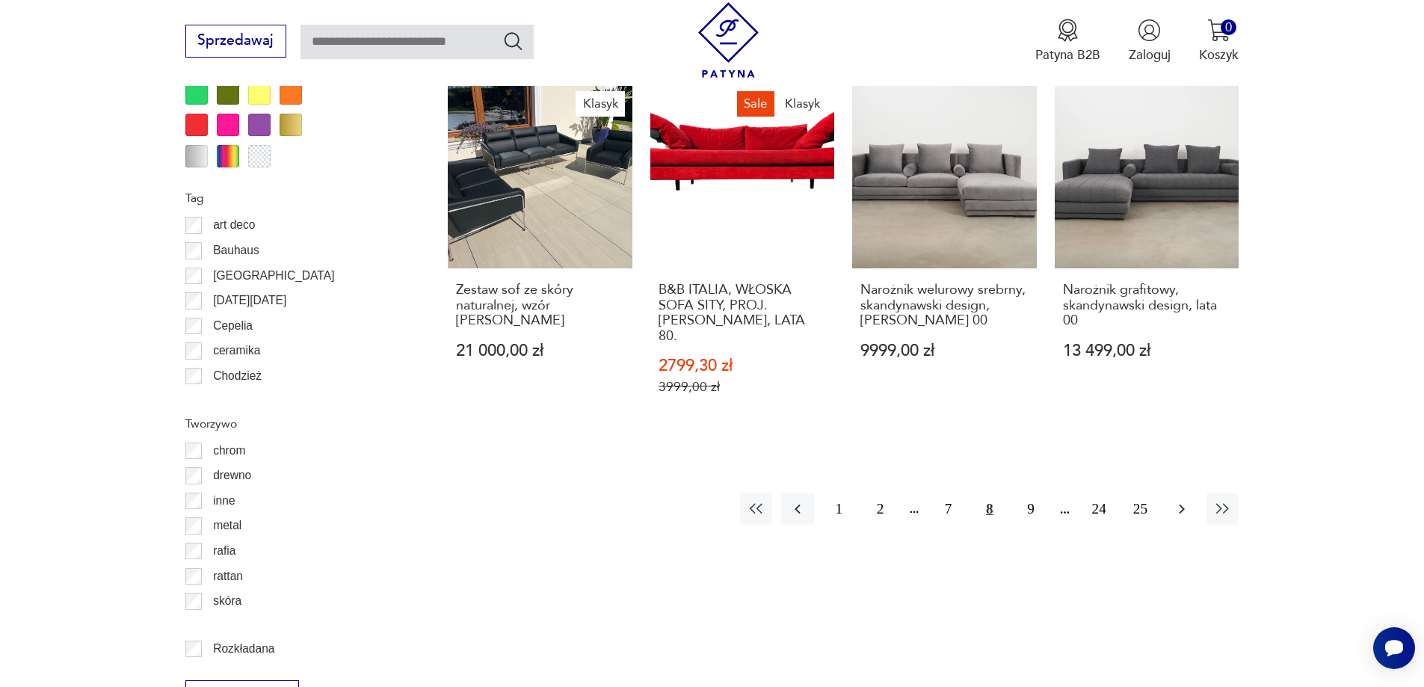
click at [1185, 500] on icon "button" at bounding box center [1182, 509] width 18 height 18
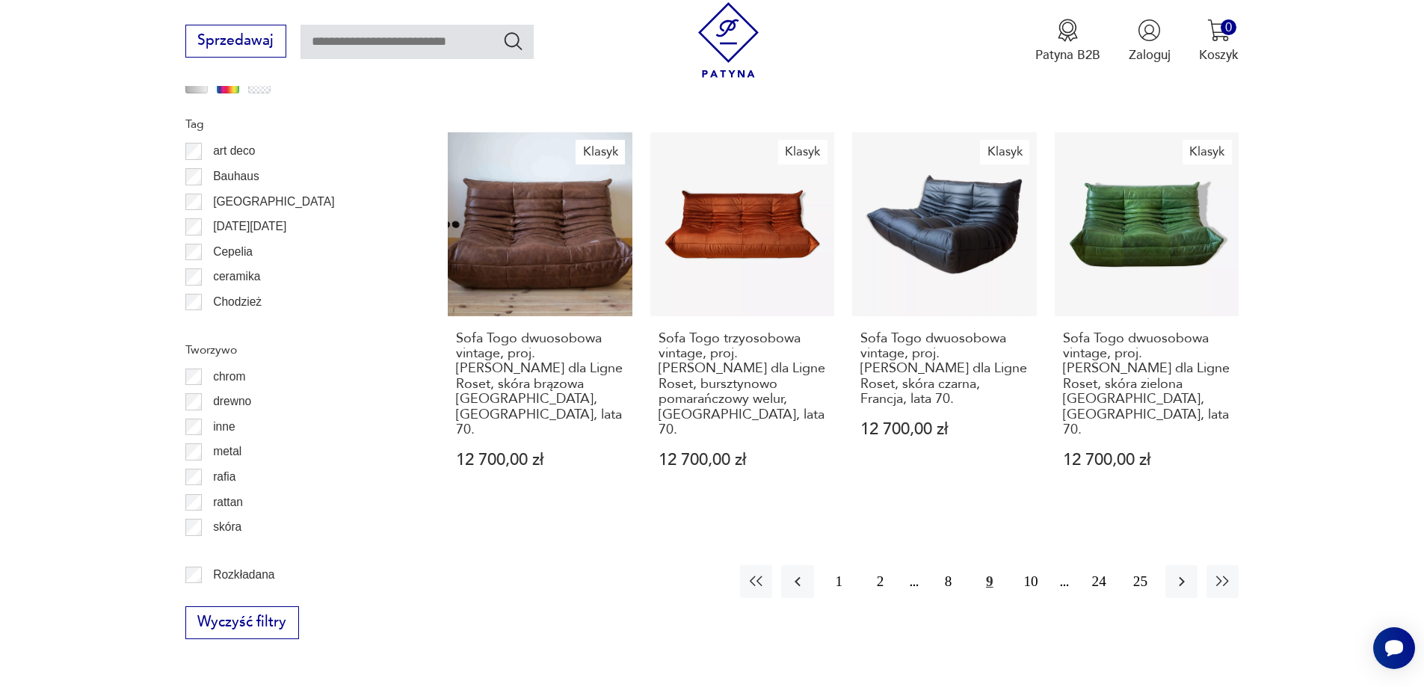
scroll to position [1843, 0]
click at [1189, 572] on icon "button" at bounding box center [1182, 581] width 18 height 18
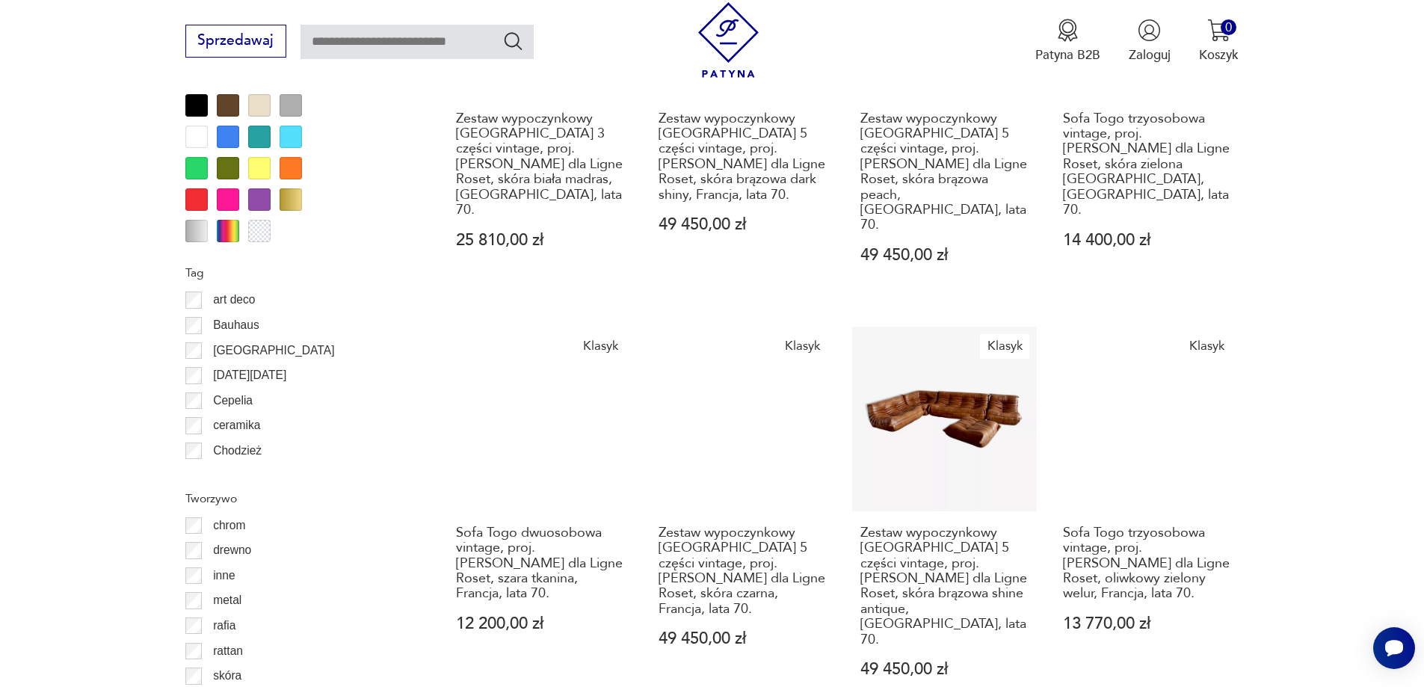
scroll to position [1843, 0]
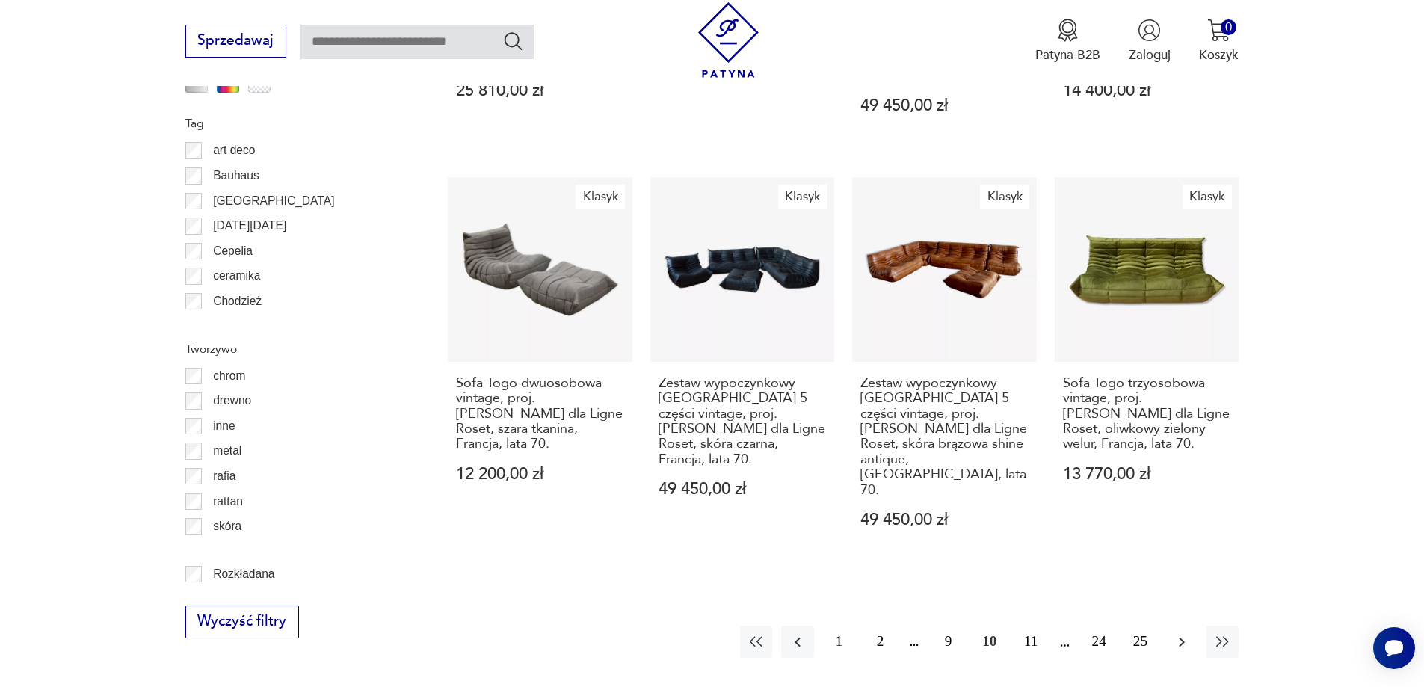
click at [1180, 633] on icon "button" at bounding box center [1182, 642] width 18 height 18
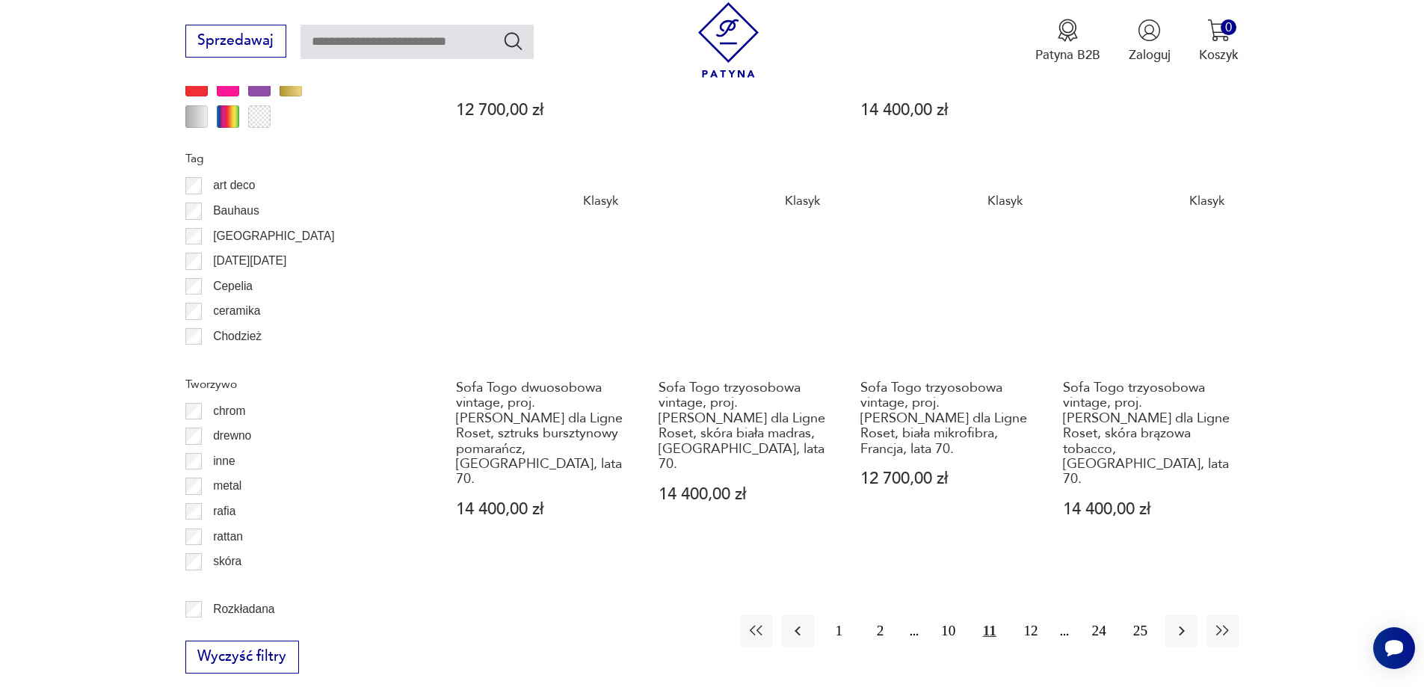
scroll to position [1843, 0]
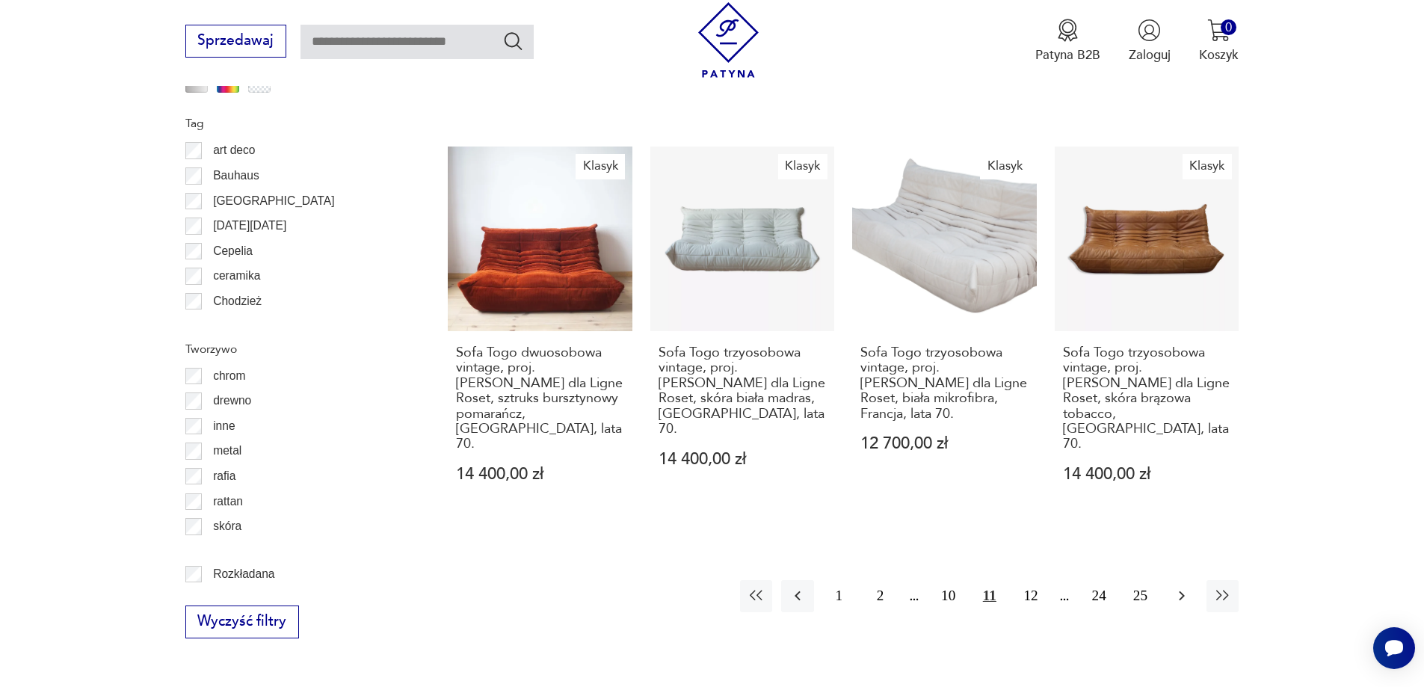
click at [1181, 591] on icon "button" at bounding box center [1182, 596] width 6 height 10
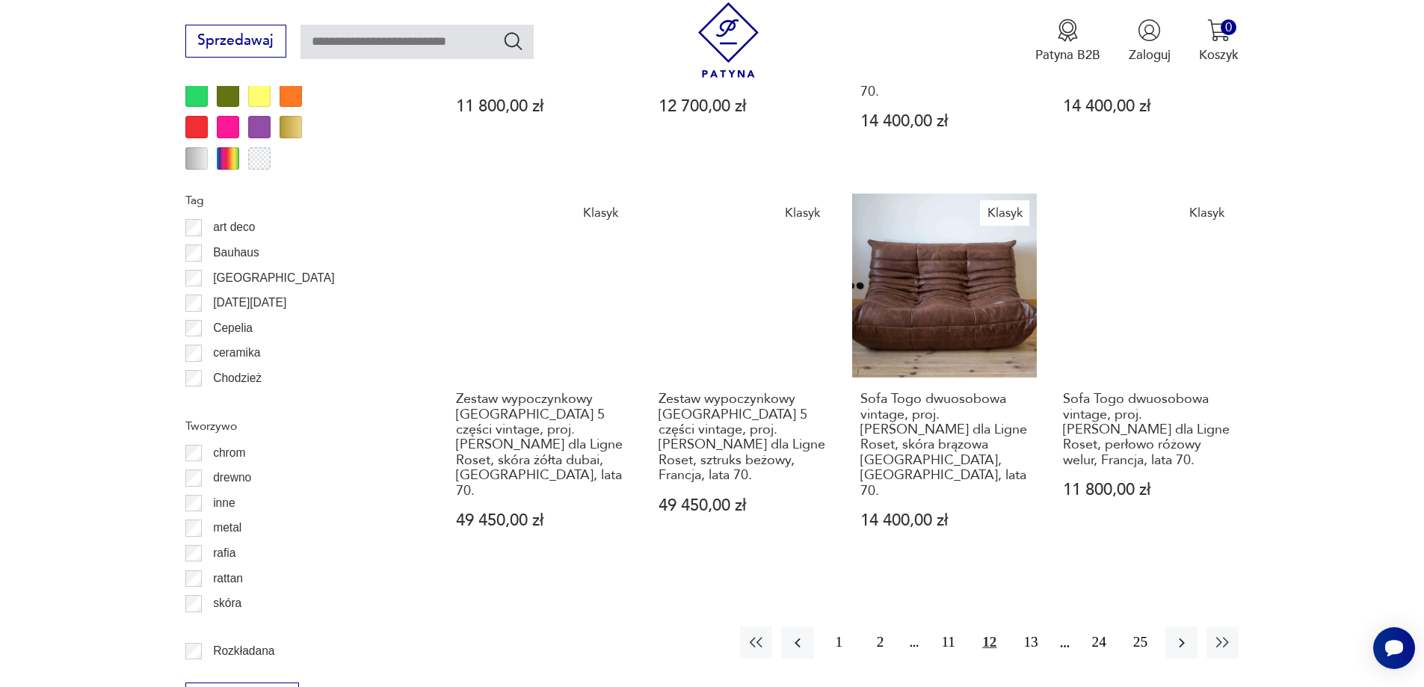
scroll to position [1768, 0]
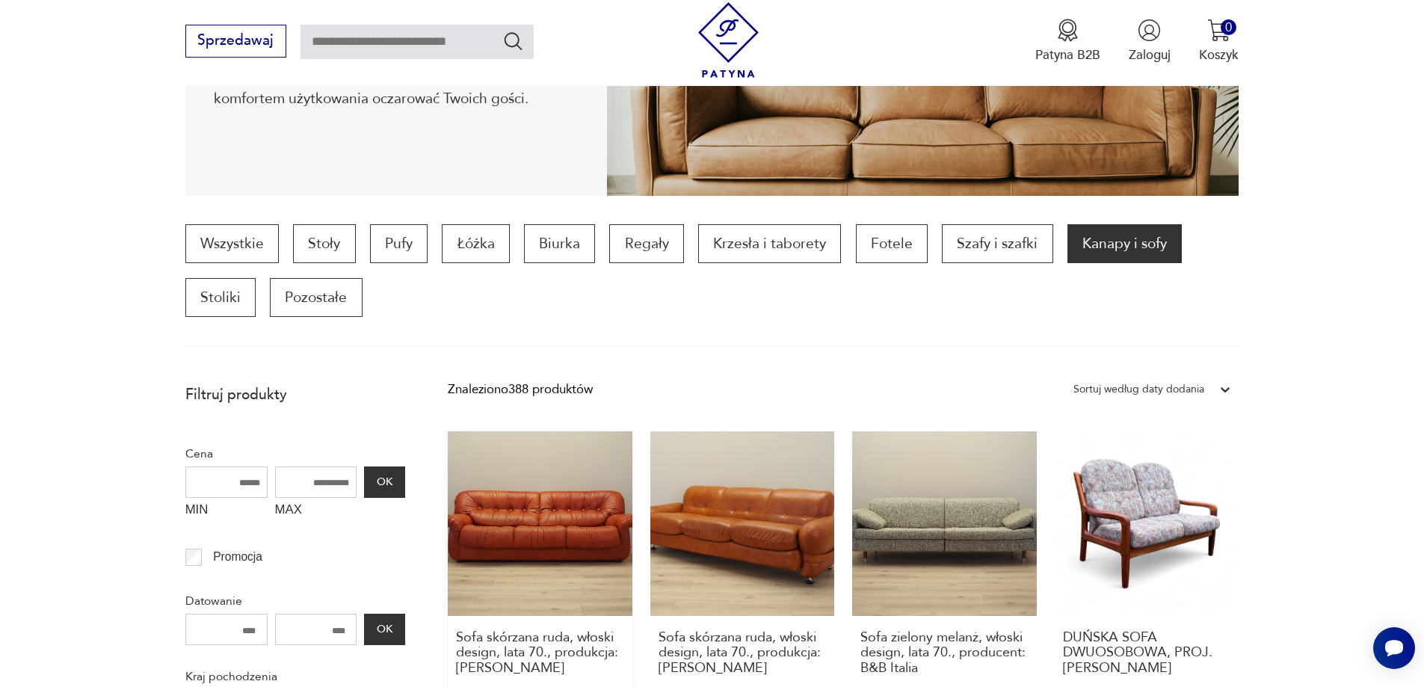
click at [522, 537] on link "Sofa skórzana ruda, włoski design, lata 70., produkcja: PelleRossi 6499,00 zł" at bounding box center [540, 585] width 185 height 309
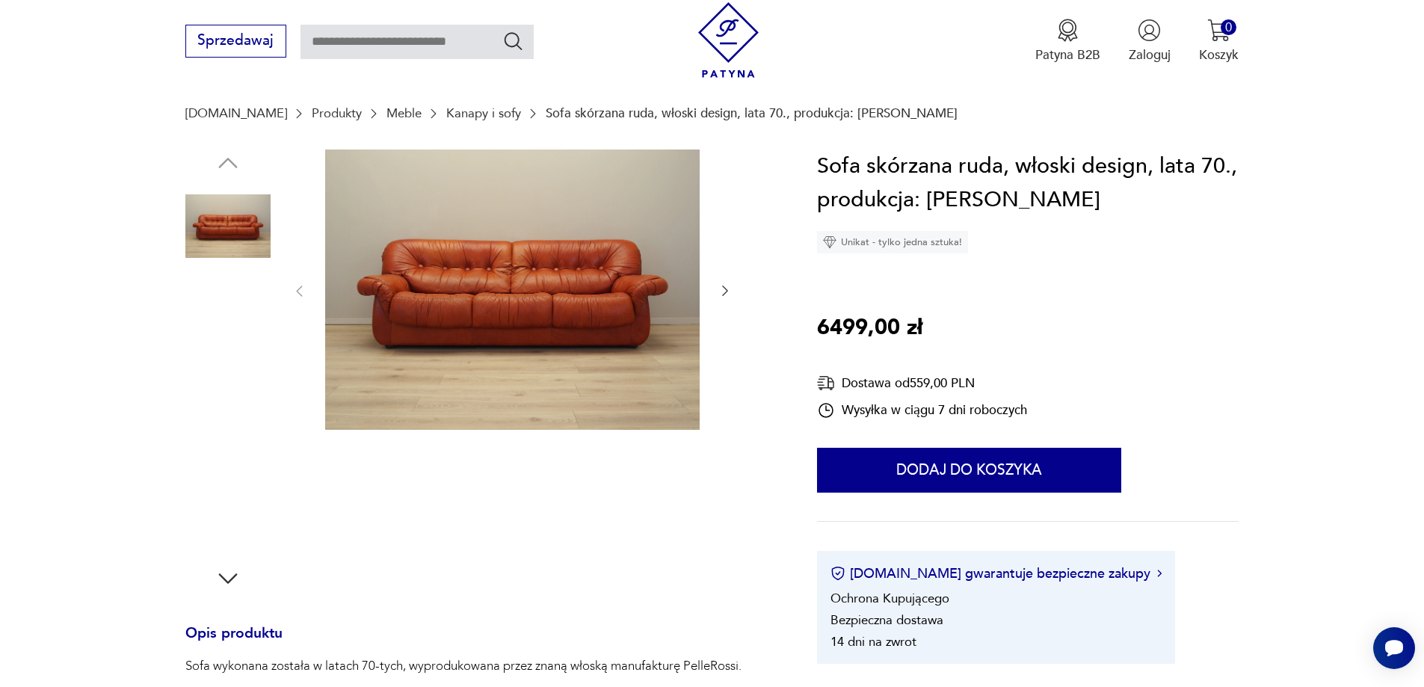
scroll to position [149, 0]
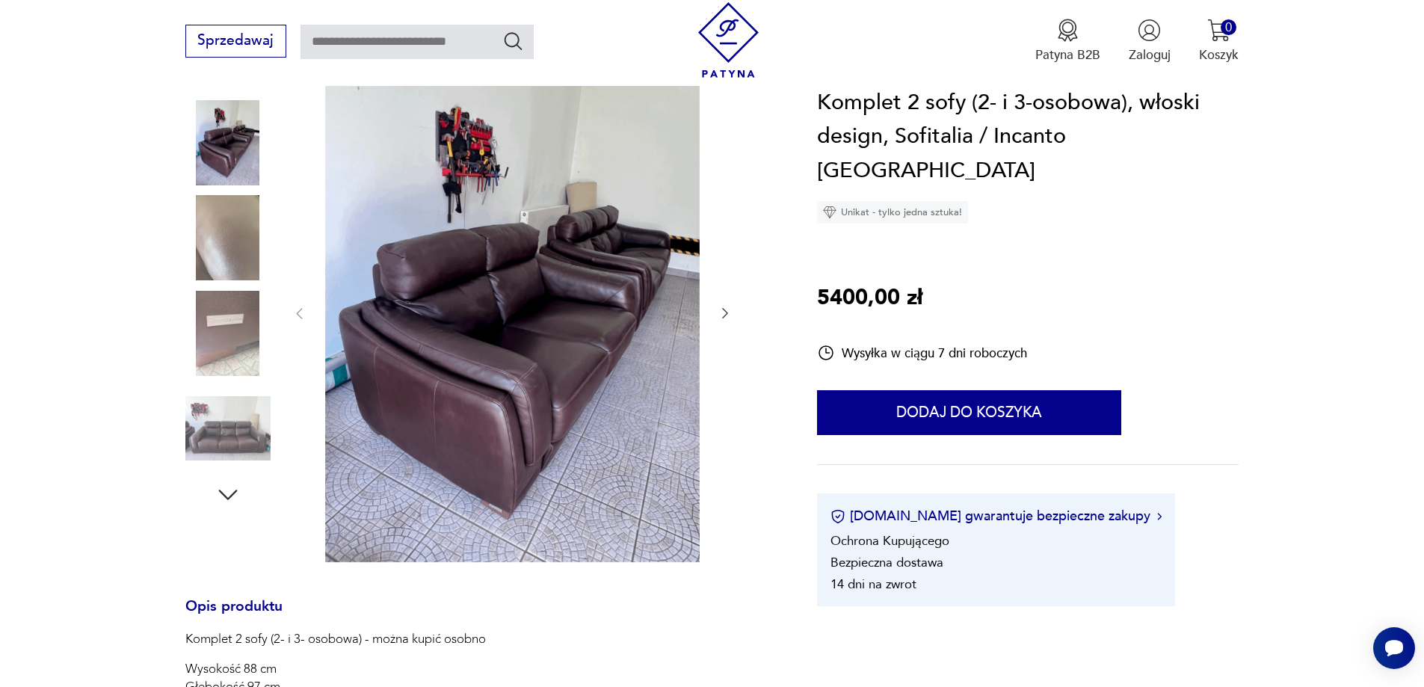
scroll to position [224, 0]
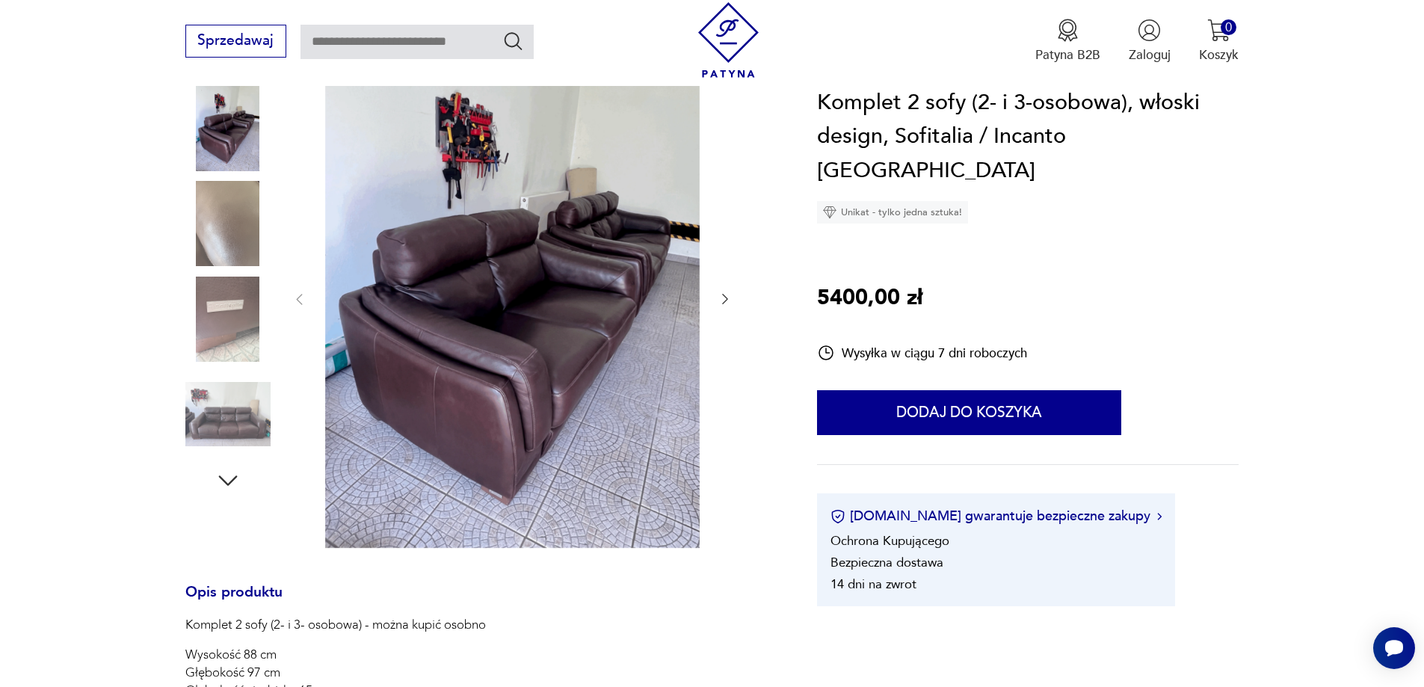
click at [728, 297] on icon "button" at bounding box center [724, 298] width 15 height 15
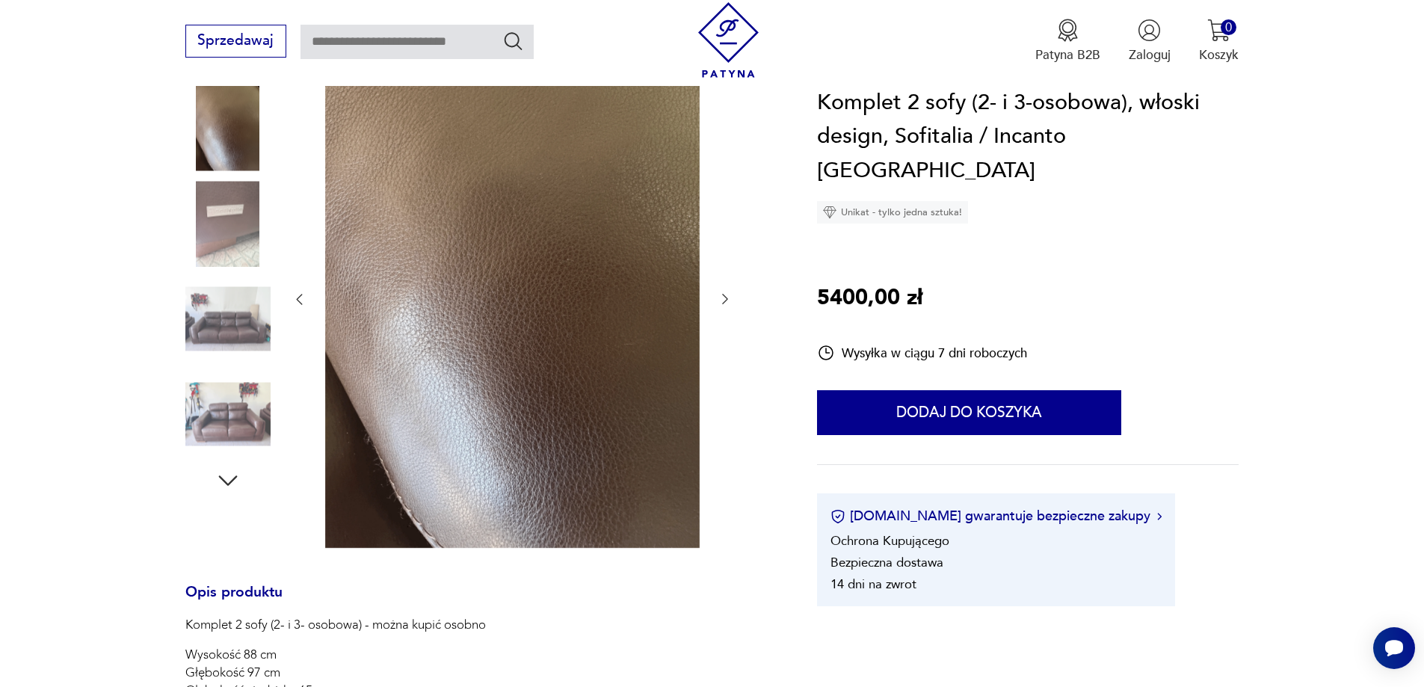
click at [728, 297] on icon "button" at bounding box center [724, 298] width 15 height 15
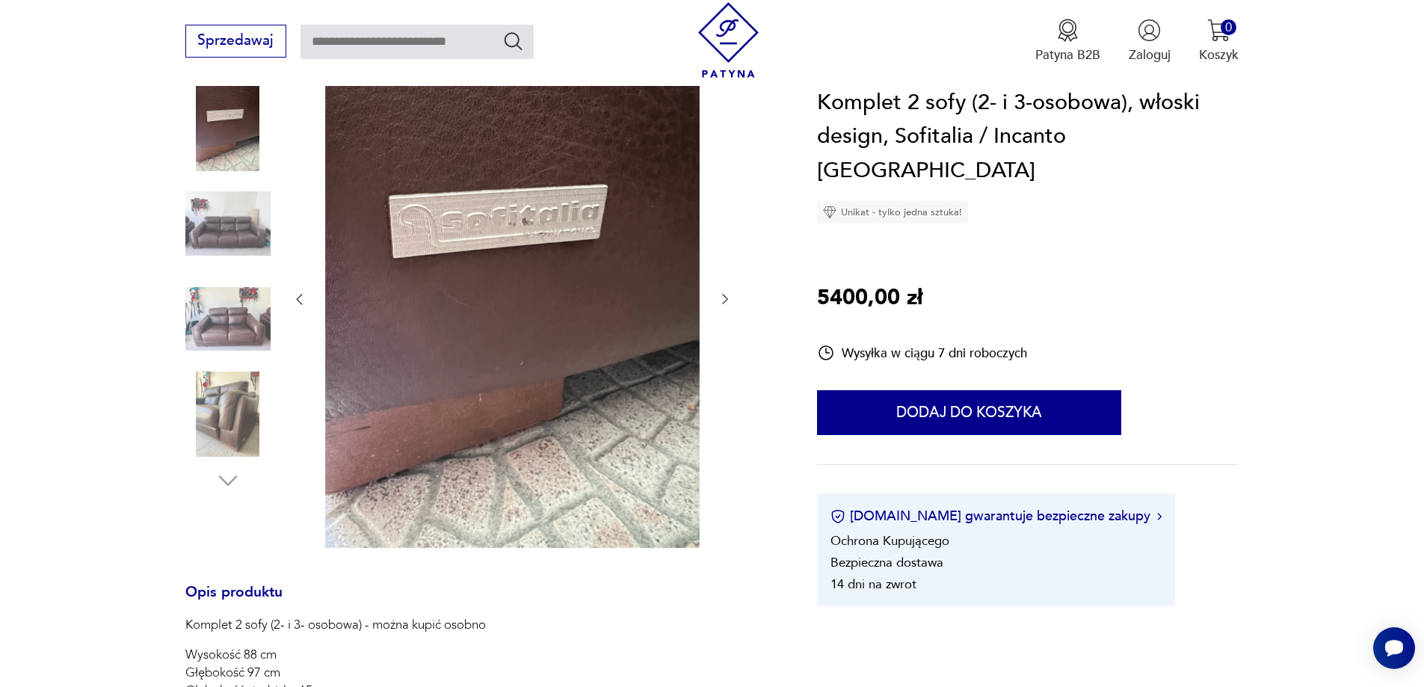
click at [728, 297] on icon "button" at bounding box center [724, 298] width 15 height 15
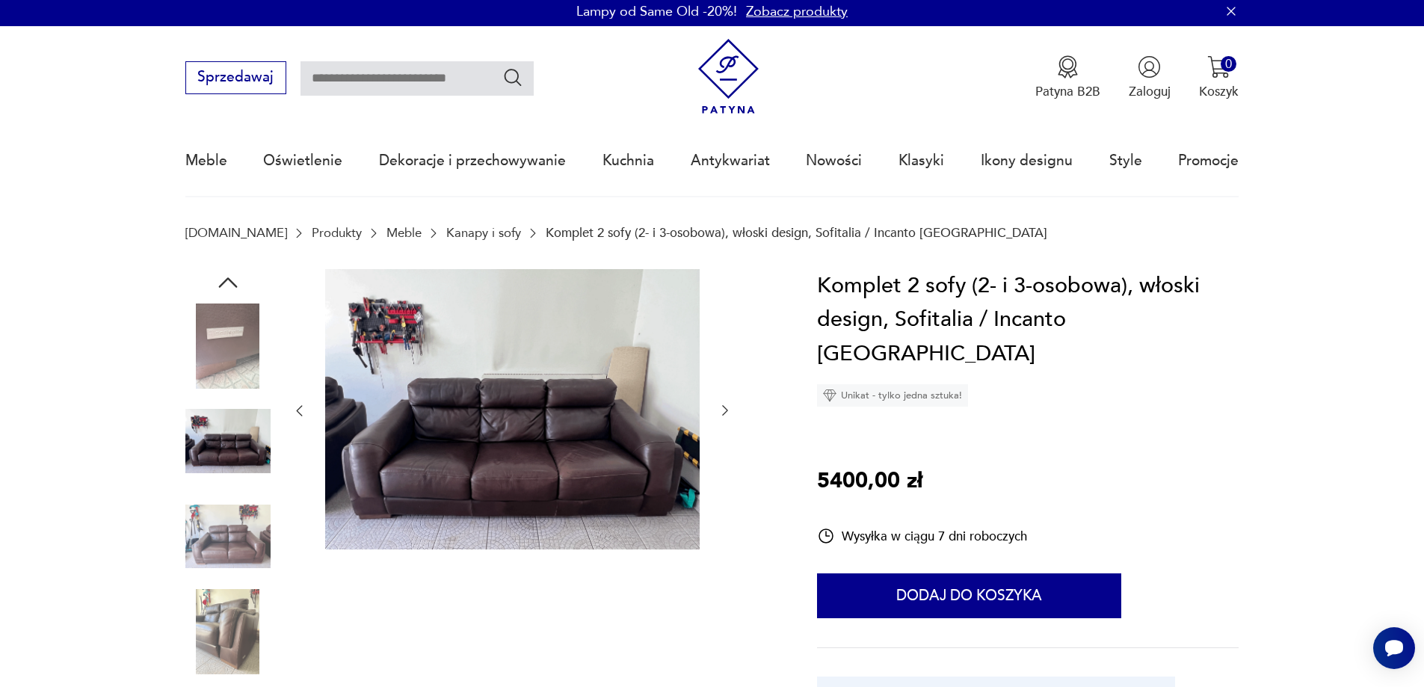
scroll to position [0, 0]
